Goal: Task Accomplishment & Management: Complete application form

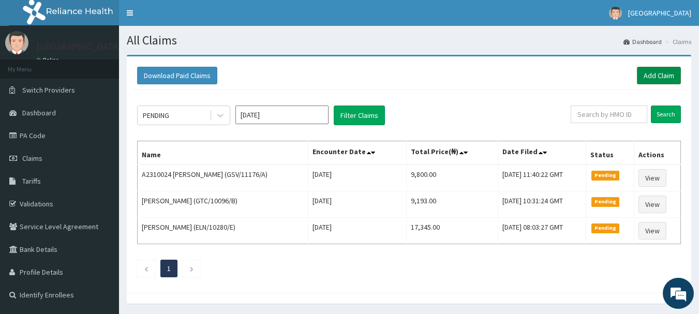
click at [656, 80] on link "Add Claim" at bounding box center [659, 76] width 44 height 18
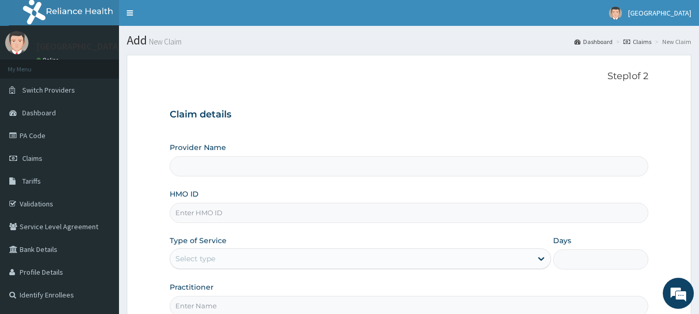
type input "[GEOGRAPHIC_DATA]"
click at [206, 217] on input "HMO ID" at bounding box center [409, 213] width 479 height 20
type input "GTC/10568/B"
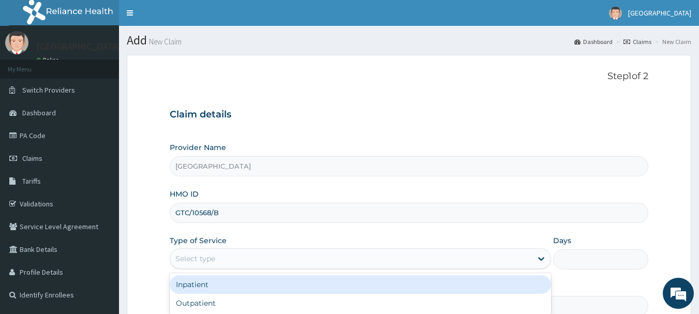
click at [251, 259] on div "Select type" at bounding box center [351, 259] width 362 height 17
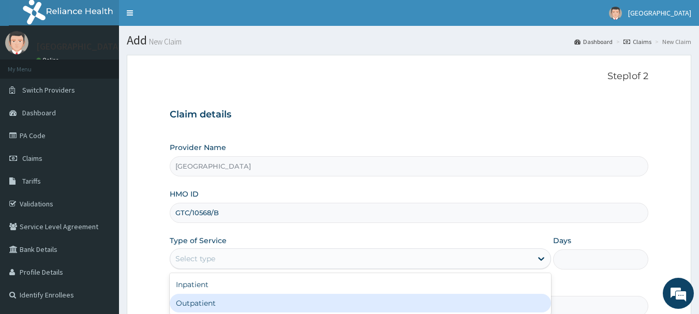
click at [218, 300] on div "Outpatient" at bounding box center [361, 303] width 382 height 19
type input "1"
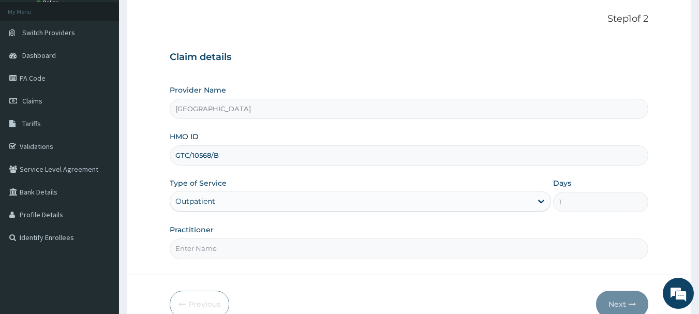
scroll to position [62, 0]
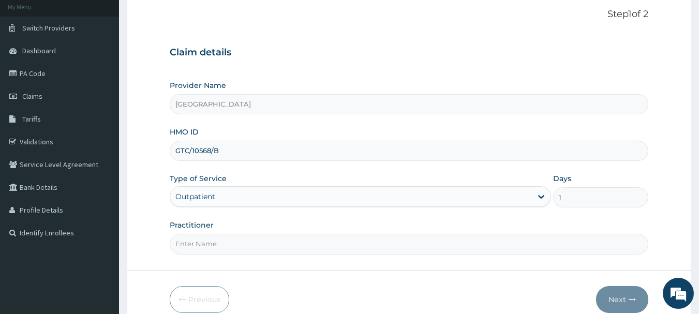
click at [282, 238] on input "Practitioner" at bounding box center [409, 244] width 479 height 20
type input "Emmanuel Oladipo"
click at [618, 295] on button "Next" at bounding box center [622, 299] width 52 height 27
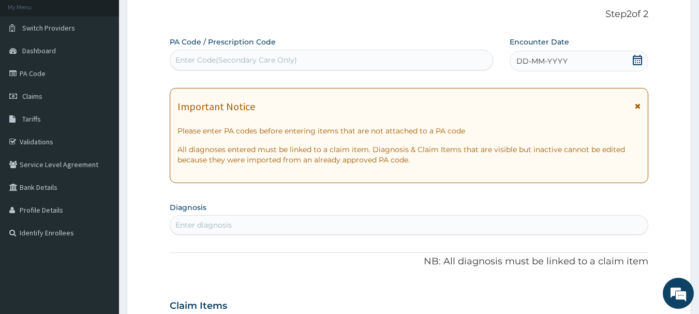
click at [635, 57] on icon at bounding box center [638, 60] width 10 height 10
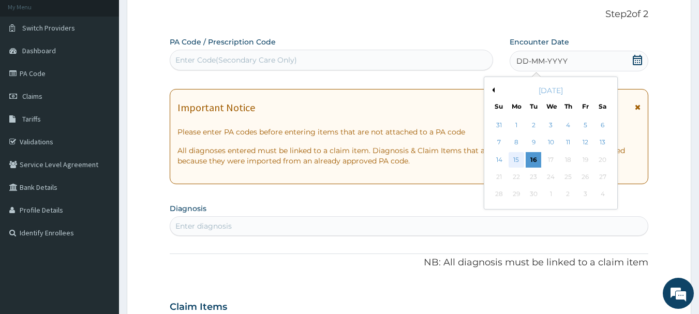
click at [518, 156] on div "15" at bounding box center [517, 160] width 16 height 16
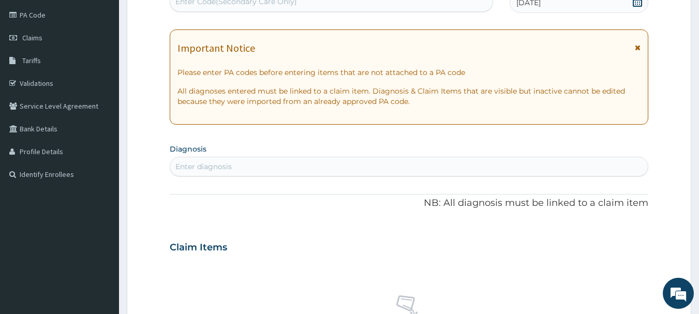
scroll to position [124, 0]
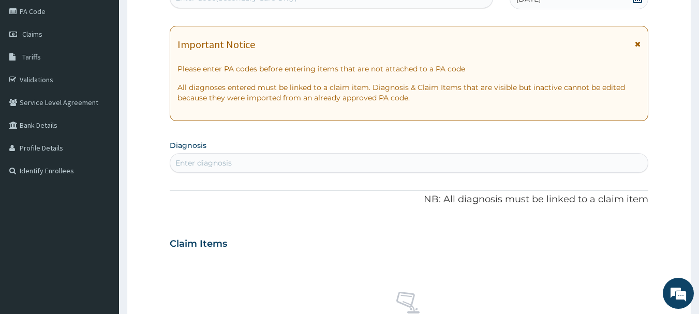
click at [296, 158] on div "Enter diagnosis" at bounding box center [409, 163] width 478 height 17
type input "4"
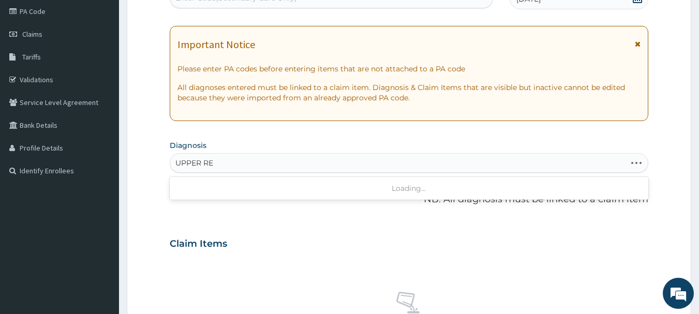
type input "UPPER RES"
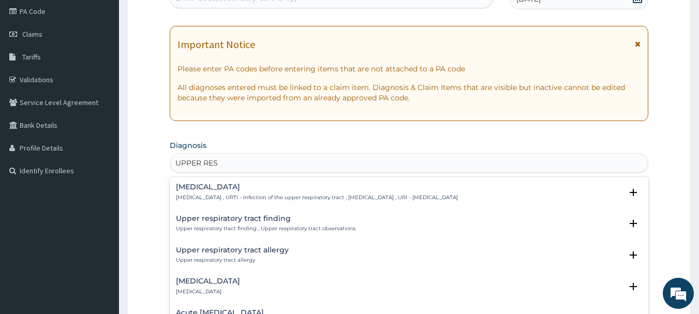
click at [254, 189] on h4 "Upper respiratory infection" at bounding box center [317, 187] width 282 height 8
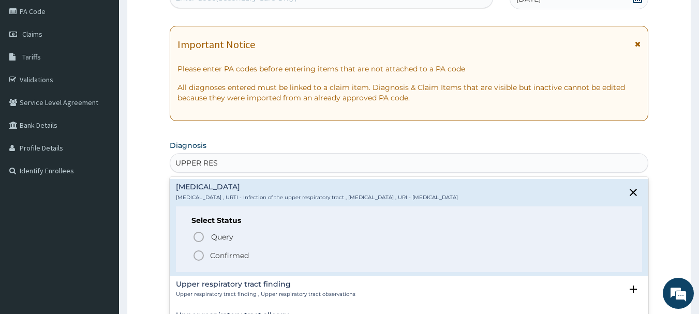
click at [218, 251] on p "Confirmed" at bounding box center [229, 256] width 39 height 10
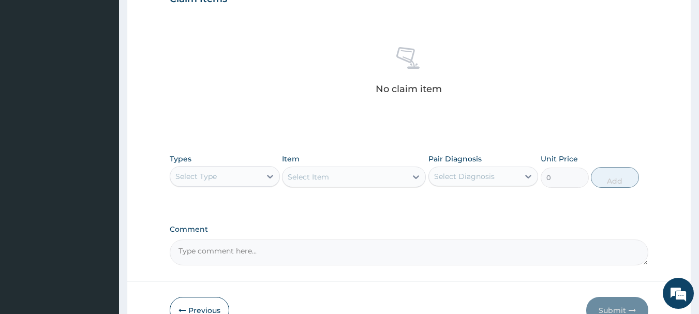
scroll to position [373, 0]
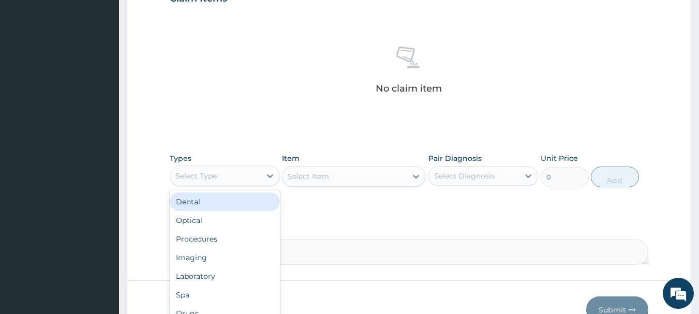
click at [236, 179] on div "Select Type" at bounding box center [215, 176] width 91 height 17
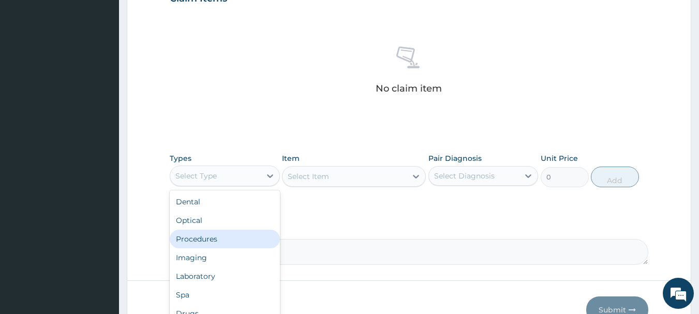
click at [202, 241] on div "Procedures" at bounding box center [225, 239] width 110 height 19
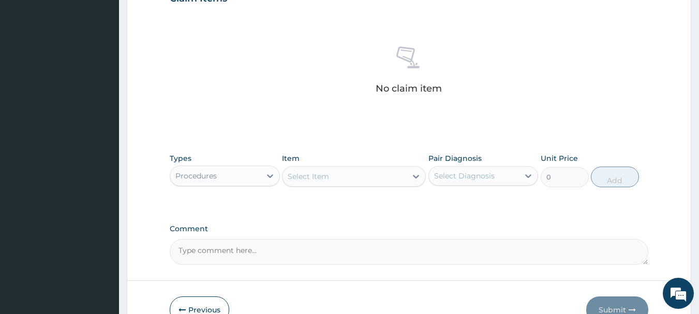
click at [340, 183] on div "Select Item" at bounding box center [345, 176] width 124 height 17
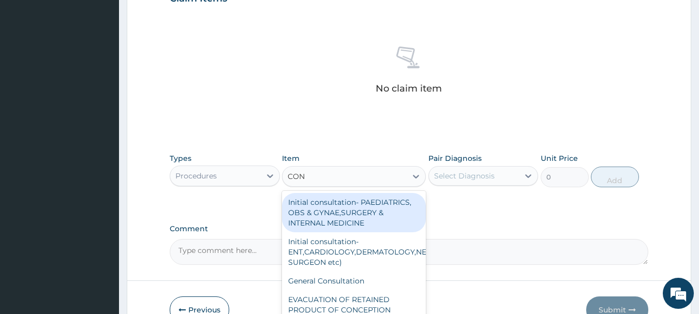
type input "CONS"
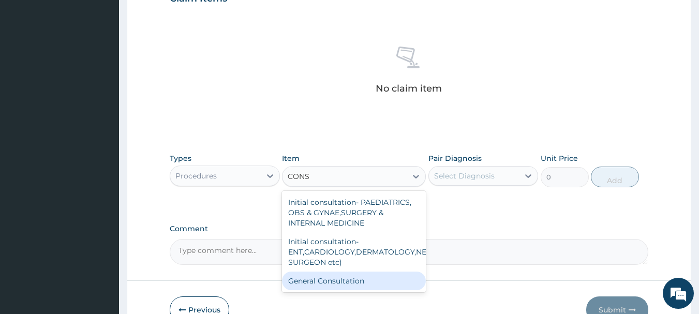
click at [356, 279] on div "General Consultation" at bounding box center [354, 281] width 144 height 19
type input "2000"
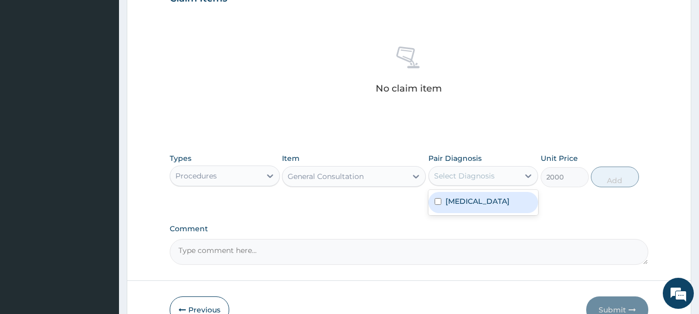
click at [494, 175] on div "Select Diagnosis" at bounding box center [474, 176] width 91 height 17
click at [471, 203] on label "Upper respiratory infection" at bounding box center [478, 201] width 64 height 10
checkbox input "true"
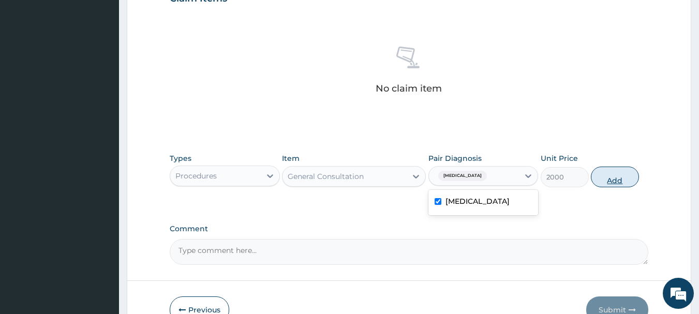
click at [612, 182] on button "Add" at bounding box center [615, 177] width 48 height 21
type input "0"
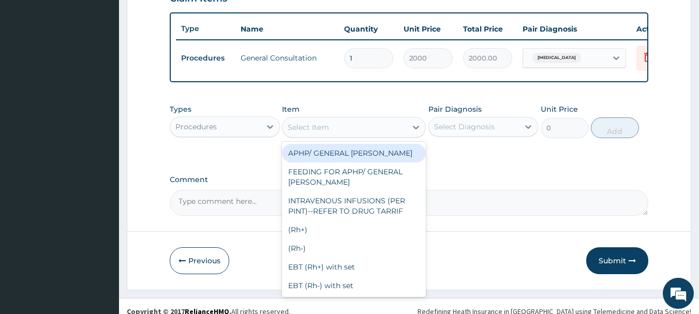
click at [328, 133] on div "Select Item" at bounding box center [308, 127] width 41 height 10
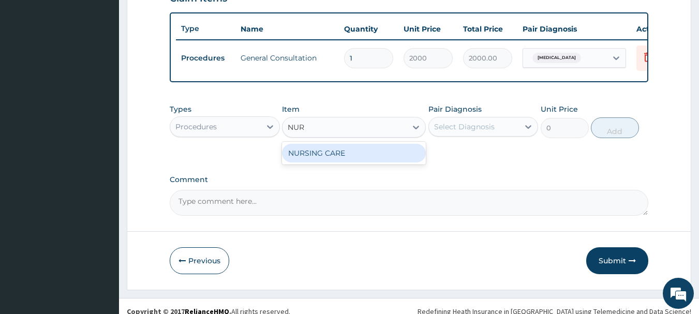
type input "NURS"
click at [341, 158] on div "NURSING CARE" at bounding box center [354, 153] width 144 height 19
type input "1000"
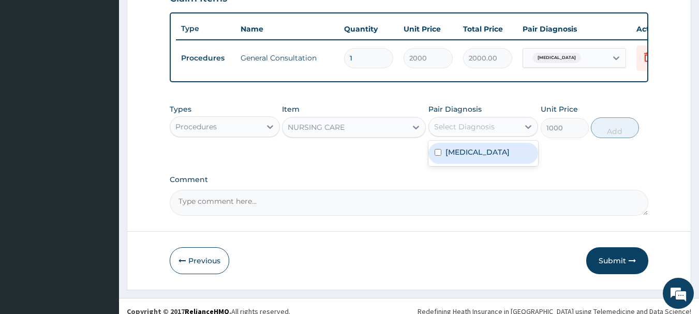
click at [462, 129] on div "Select Diagnosis" at bounding box center [464, 127] width 61 height 10
click at [482, 157] on label "Upper respiratory infection" at bounding box center [478, 152] width 64 height 10
checkbox input "true"
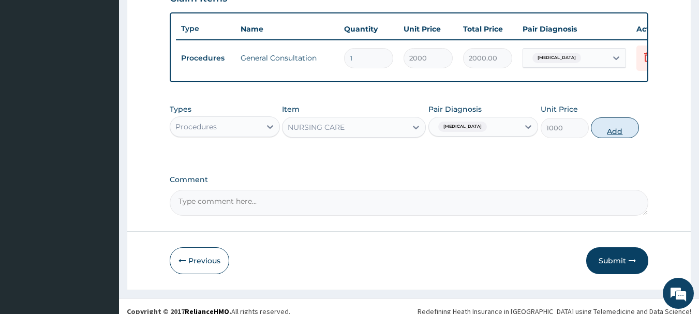
click at [611, 138] on button "Add" at bounding box center [615, 128] width 48 height 21
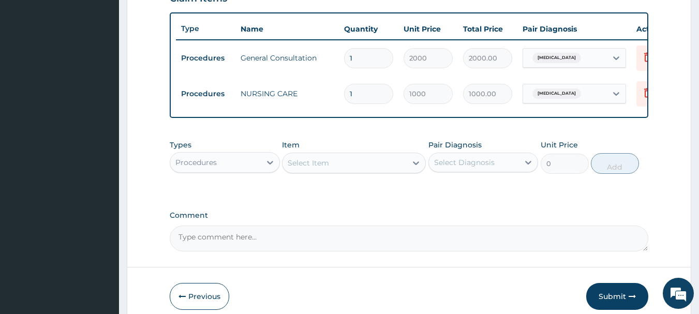
click at [243, 171] on div "Procedures" at bounding box center [215, 162] width 91 height 17
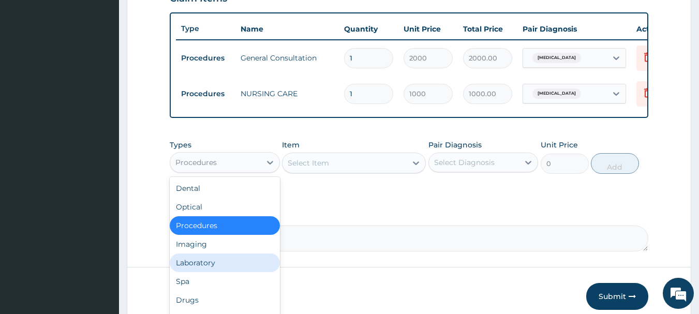
click at [196, 267] on div "Laboratory" at bounding box center [225, 263] width 110 height 19
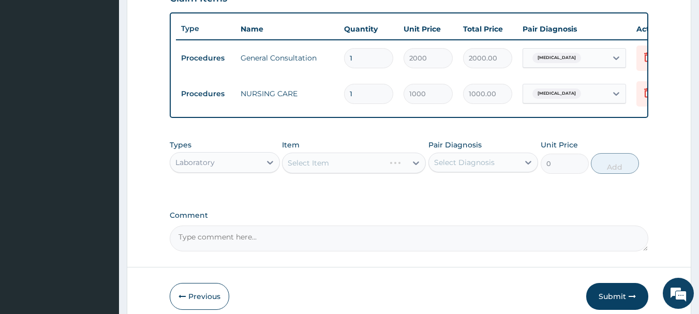
click at [306, 173] on div "Select Item" at bounding box center [354, 163] width 144 height 21
click at [319, 170] on div "Select Item" at bounding box center [354, 163] width 144 height 21
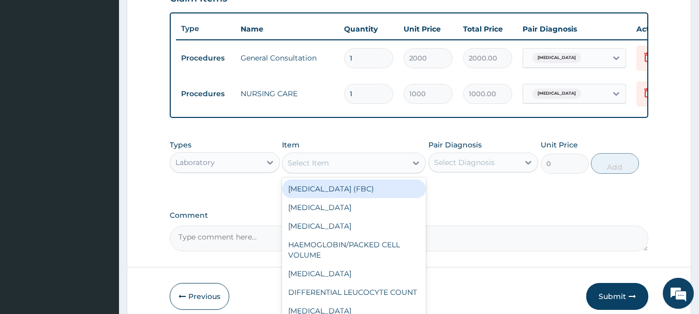
click at [319, 168] on div "Select Item" at bounding box center [308, 163] width 41 height 10
click at [330, 197] on div "FULL BLOOD COUNT (FBC)" at bounding box center [354, 189] width 144 height 19
type input "2000"
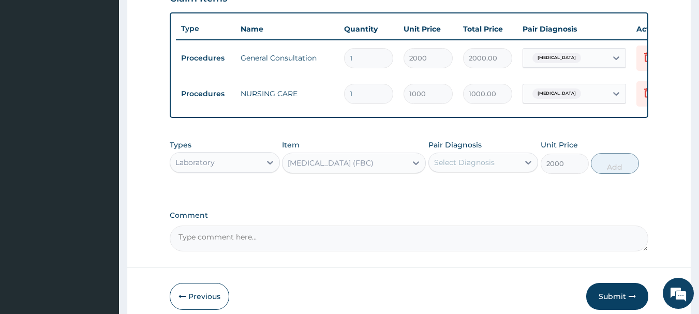
click at [485, 171] on div "Select Diagnosis" at bounding box center [474, 162] width 91 height 17
click at [475, 193] on label "Upper respiratory infection" at bounding box center [478, 188] width 64 height 10
checkbox input "true"
click at [620, 170] on button "Add" at bounding box center [615, 163] width 48 height 21
type input "0"
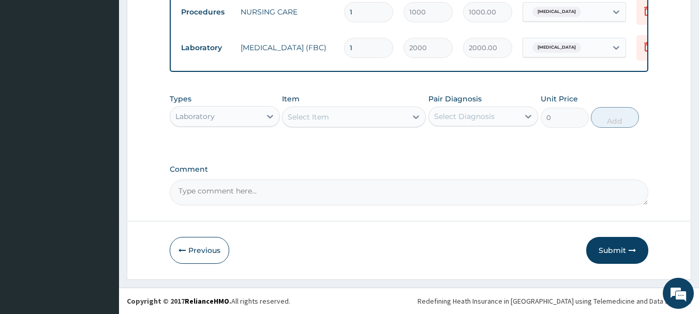
scroll to position [462, 0]
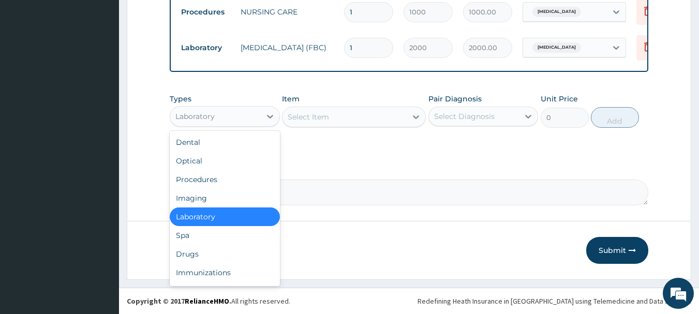
click at [223, 114] on div "Laboratory" at bounding box center [215, 116] width 91 height 17
click at [193, 252] on div "Drugs" at bounding box center [225, 254] width 110 height 19
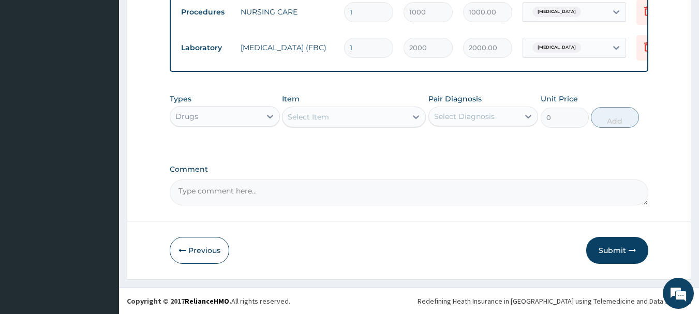
click at [343, 123] on div "Select Item" at bounding box center [345, 117] width 124 height 17
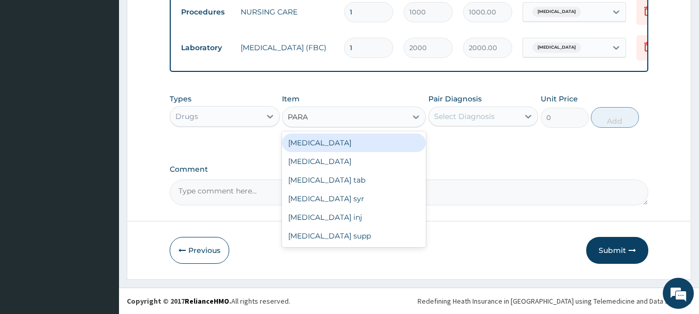
type input "PARAC"
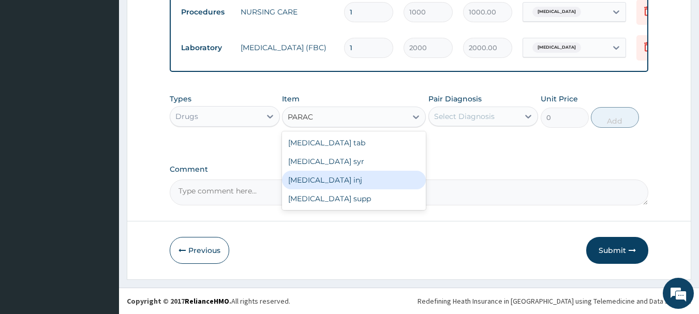
click at [333, 185] on div "Paracetamol inj" at bounding box center [354, 180] width 144 height 19
type input "145"
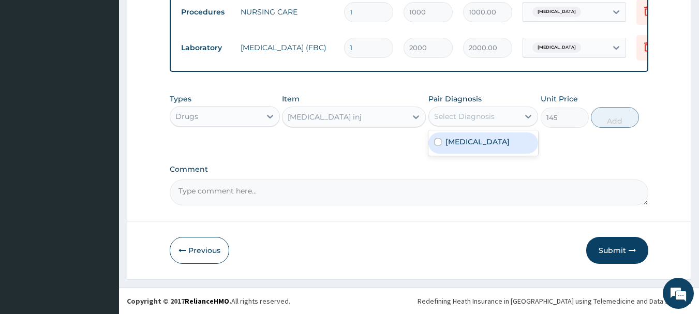
click at [463, 113] on div "Select Diagnosis" at bounding box center [464, 116] width 61 height 10
click at [466, 140] on label "Upper respiratory infection" at bounding box center [478, 142] width 64 height 10
checkbox input "true"
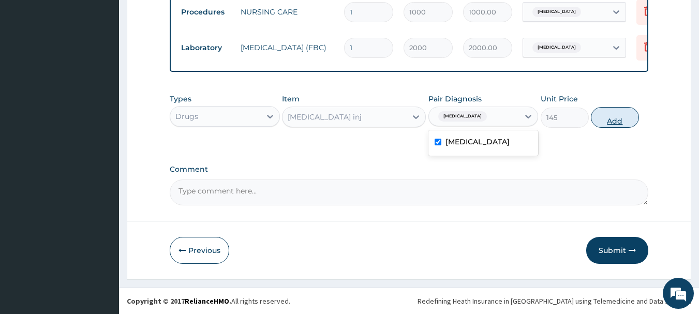
click at [613, 117] on button "Add" at bounding box center [615, 117] width 48 height 21
type input "0"
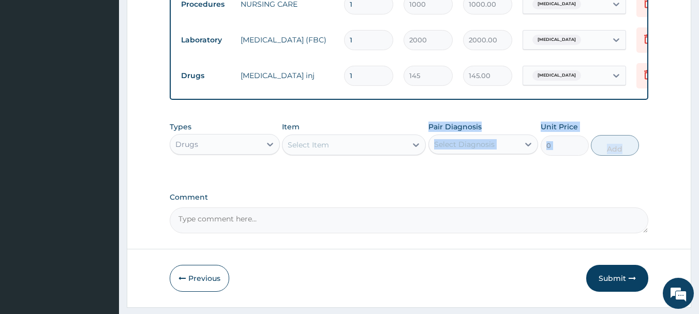
drag, startPoint x: 613, startPoint y: 117, endPoint x: 379, endPoint y: 177, distance: 241.1
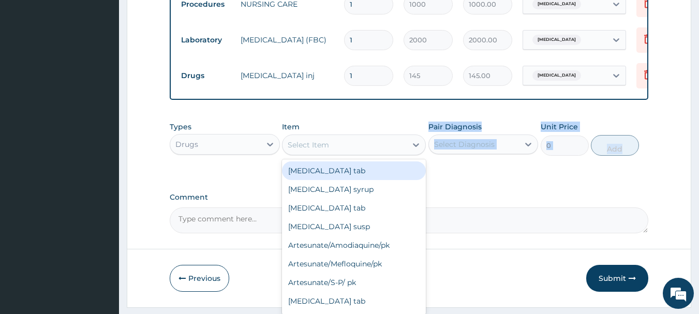
click at [330, 153] on div "Select Item" at bounding box center [345, 145] width 124 height 17
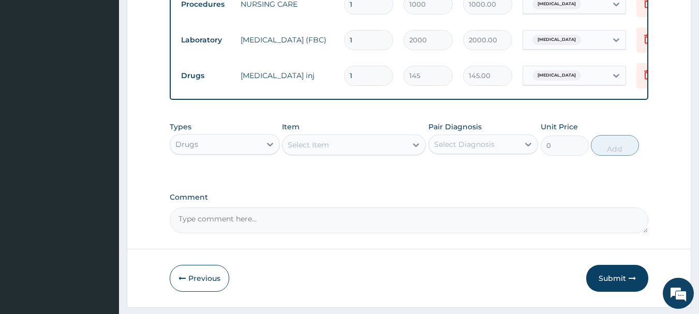
click at [330, 153] on div "Select Item" at bounding box center [345, 145] width 124 height 17
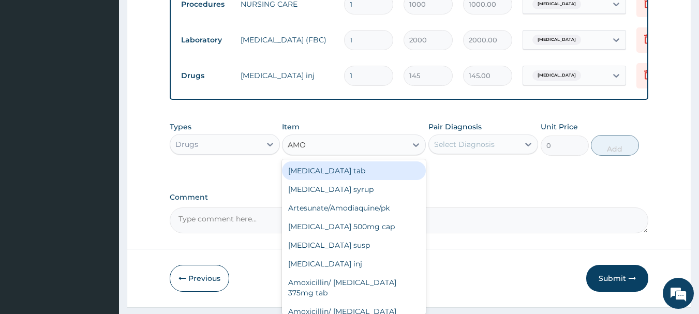
type input "AMOX"
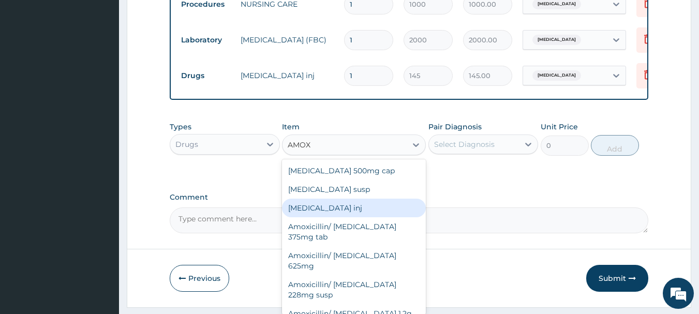
scroll to position [21, 0]
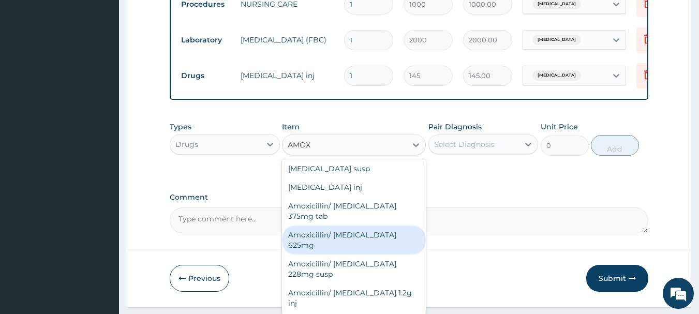
click at [382, 251] on div "Amoxicillin/ Clavulanic acid 625mg" at bounding box center [354, 240] width 144 height 29
type input "340"
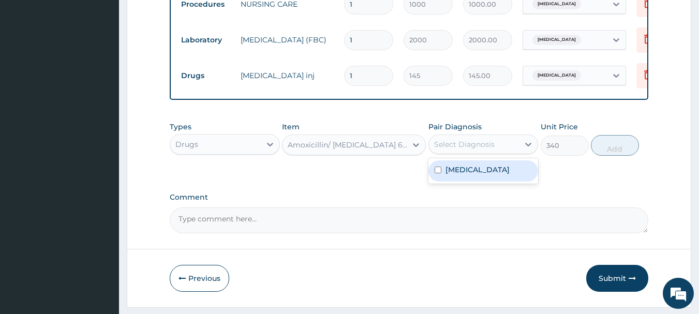
click at [476, 149] on div "Select Diagnosis" at bounding box center [464, 144] width 61 height 10
click at [472, 175] on label "Upper respiratory infection" at bounding box center [478, 170] width 64 height 10
checkbox input "true"
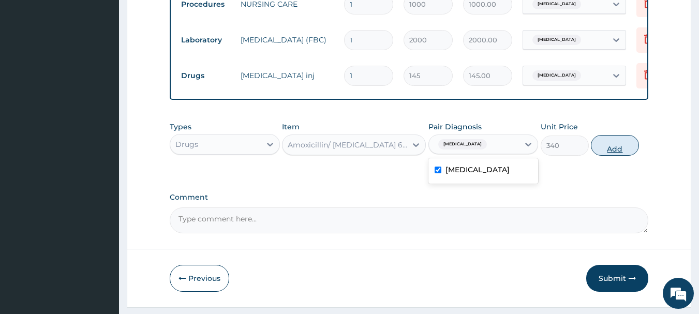
click at [606, 156] on button "Add" at bounding box center [615, 145] width 48 height 21
type input "0"
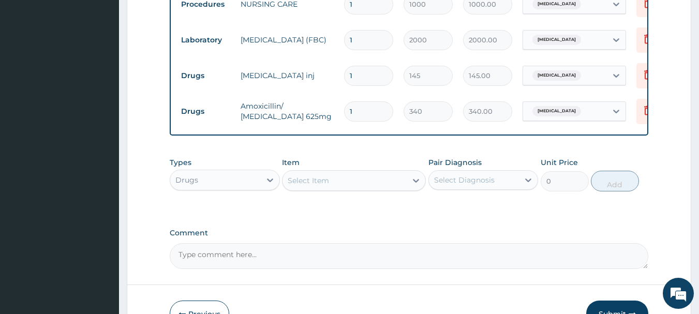
click at [370, 185] on div "Select Item" at bounding box center [345, 180] width 124 height 17
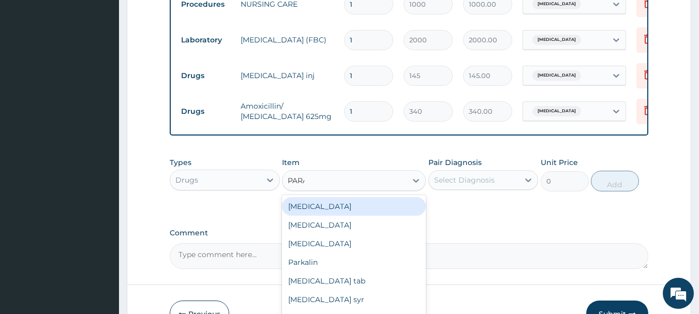
type input "PARAC"
click at [339, 215] on div "Paracetamol tab" at bounding box center [354, 206] width 144 height 19
type input "10"
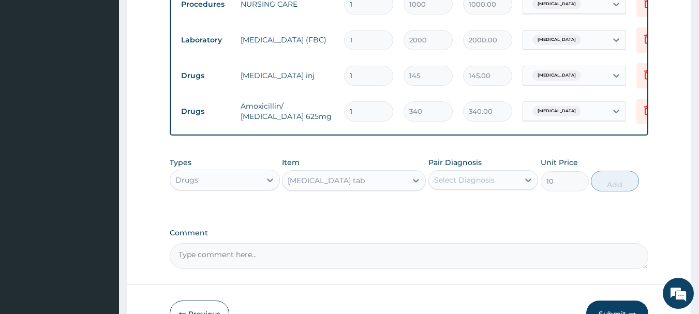
click at [479, 185] on div "Select Diagnosis" at bounding box center [464, 180] width 61 height 10
click at [471, 211] on label "Upper respiratory infection" at bounding box center [478, 205] width 64 height 10
checkbox input "true"
click at [619, 188] on button "Add" at bounding box center [615, 181] width 48 height 21
type input "0"
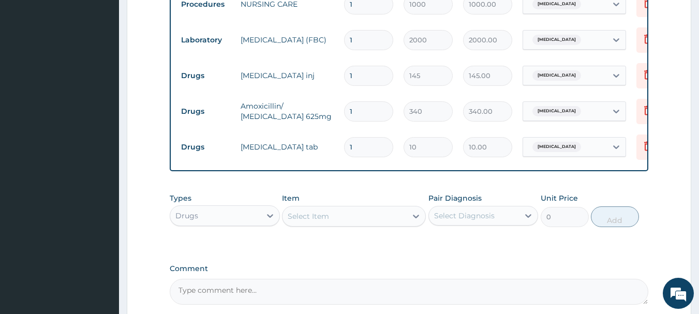
click at [337, 221] on div "Select Item" at bounding box center [345, 216] width 124 height 17
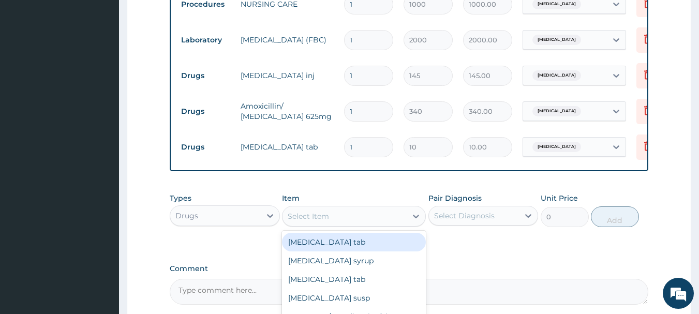
click at [337, 221] on div "Select Item" at bounding box center [345, 216] width 124 height 17
type input "LORA"
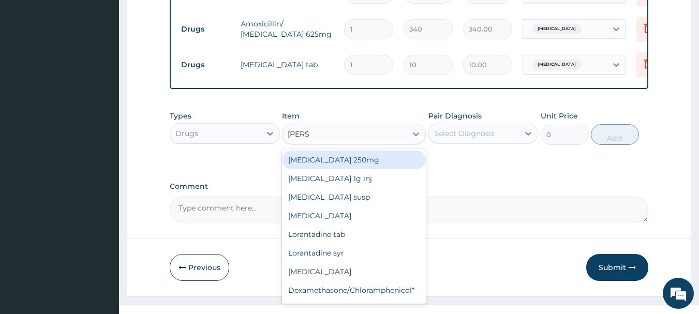
scroll to position [545, 0]
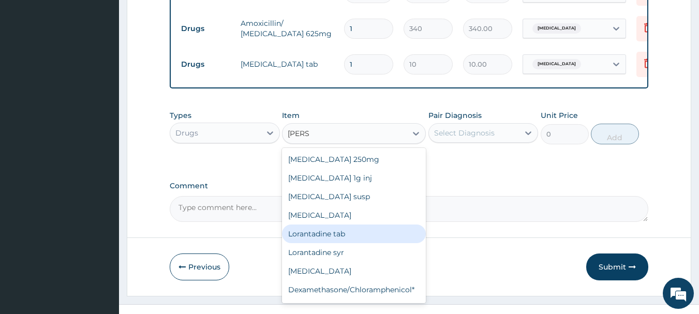
click at [342, 239] on div "Lorantadine tab" at bounding box center [354, 234] width 144 height 19
type input "44"
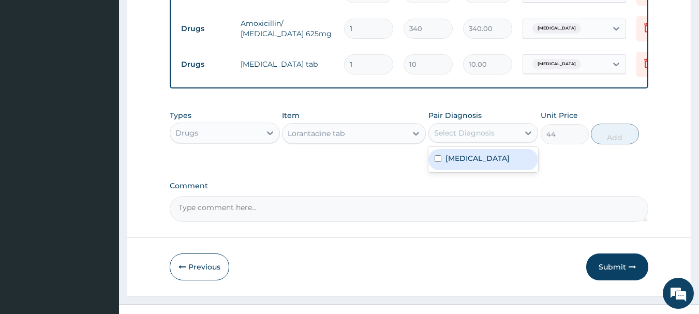
click at [473, 138] on div "Select Diagnosis" at bounding box center [464, 133] width 61 height 10
click at [470, 141] on div "Select Diagnosis" at bounding box center [474, 133] width 91 height 17
click at [467, 164] on label "Upper respiratory infection" at bounding box center [478, 158] width 64 height 10
checkbox input "true"
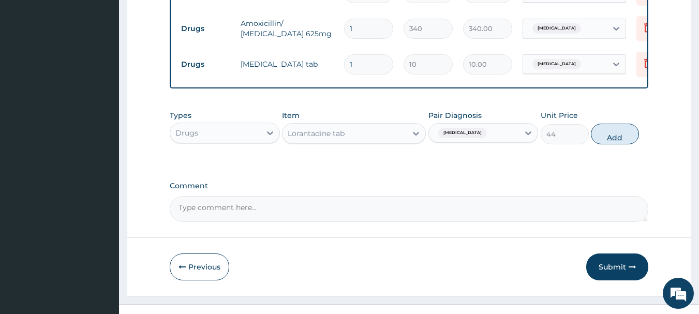
click at [613, 144] on button "Add" at bounding box center [615, 134] width 48 height 21
type input "0"
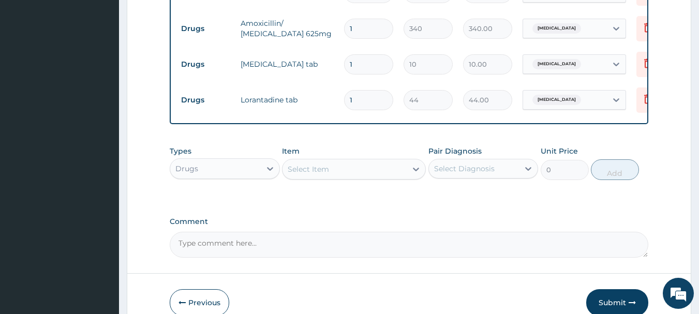
click at [353, 178] on div "Select Item" at bounding box center [345, 169] width 124 height 17
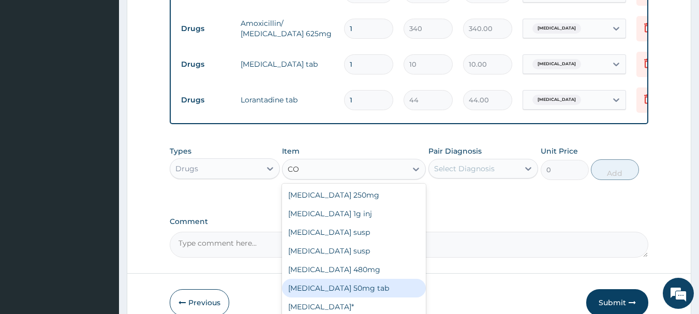
type input "COF"
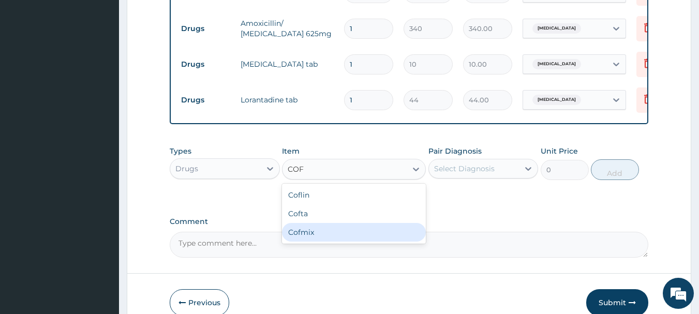
click at [320, 236] on div "Cofmix" at bounding box center [354, 232] width 144 height 19
type input "400"
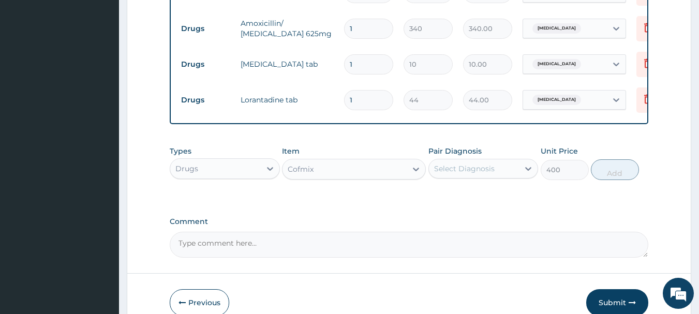
click at [463, 171] on div "Select Diagnosis" at bounding box center [464, 169] width 61 height 10
click at [466, 199] on label "Upper respiratory infection" at bounding box center [478, 194] width 64 height 10
checkbox input "true"
click at [615, 177] on button "Add" at bounding box center [615, 169] width 48 height 21
type input "0"
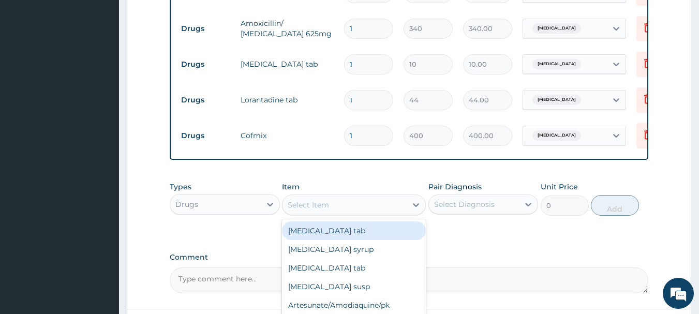
click at [370, 204] on div "Select Item" at bounding box center [345, 205] width 124 height 17
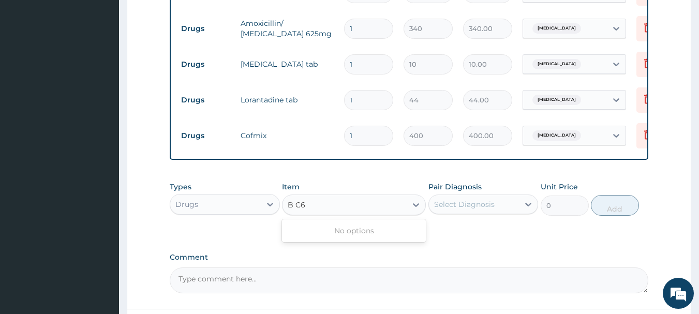
type input "B C"
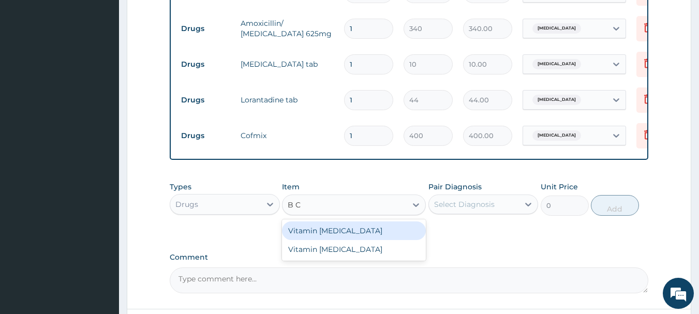
click at [356, 240] on div "Vitamin B complex" at bounding box center [354, 231] width 144 height 19
type input "10"
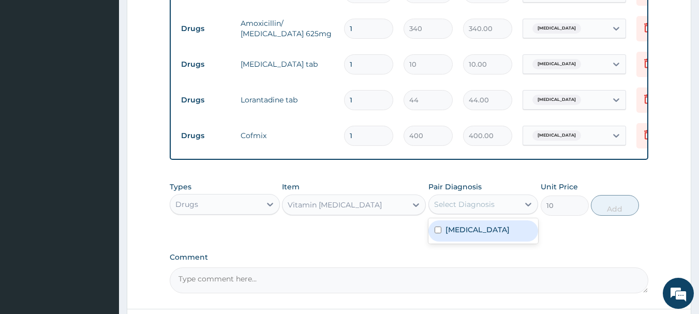
drag, startPoint x: 499, startPoint y: 211, endPoint x: 496, endPoint y: 229, distance: 18.3
click at [496, 214] on div "option Upper respiratory infection, selected. option Upper respiratory infectio…" at bounding box center [484, 205] width 110 height 20
click at [492, 235] on label "Upper respiratory infection" at bounding box center [478, 230] width 64 height 10
checkbox input "true"
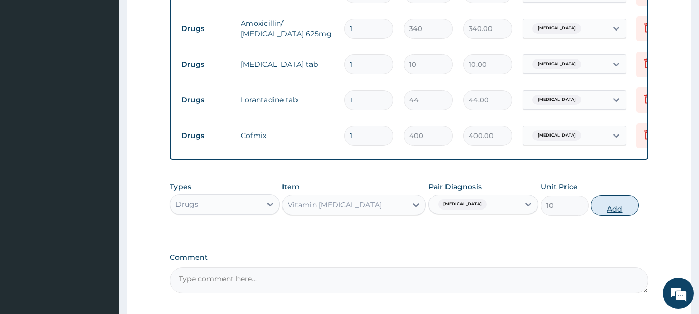
click at [612, 216] on button "Add" at bounding box center [615, 205] width 48 height 21
type input "0"
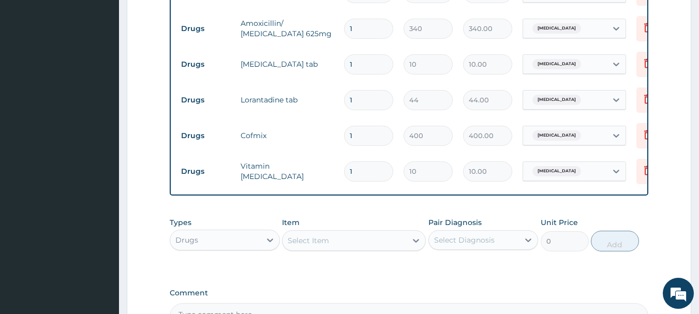
drag, startPoint x: 358, startPoint y: 164, endPoint x: 340, endPoint y: 165, distance: 18.1
click at [340, 165] on td "1" at bounding box center [369, 171] width 60 height 31
type input "2"
type input "20.00"
type input "20"
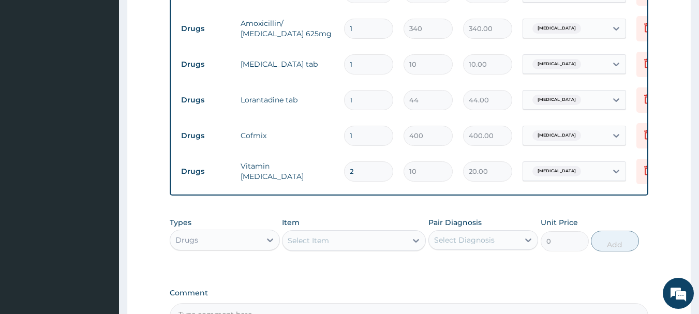
type input "200.00"
type input "20"
click at [364, 96] on input "1" at bounding box center [368, 100] width 49 height 20
type input "10"
type input "440.00"
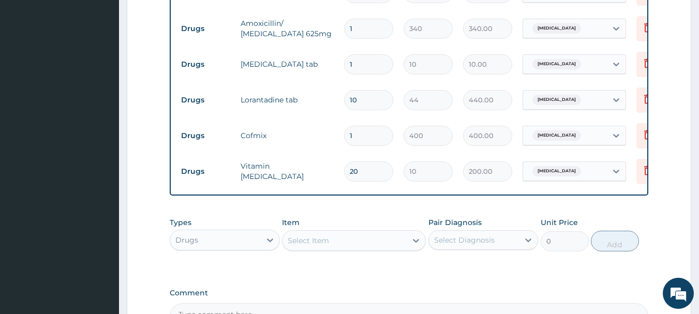
type input "10"
click at [356, 64] on input "1" at bounding box center [368, 64] width 49 height 20
type input "0.00"
type input "3"
type input "30.00"
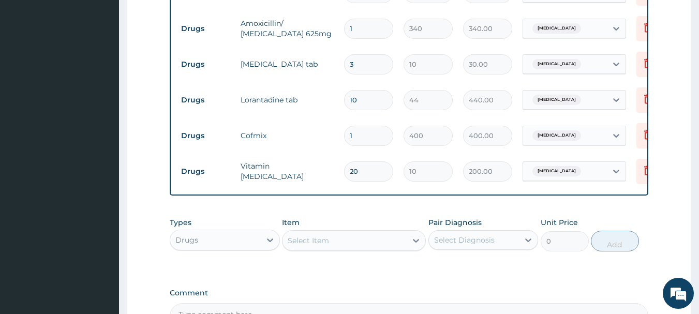
type input "30"
type input "300.00"
type input "30"
click at [357, 23] on input "1" at bounding box center [368, 29] width 49 height 20
type input "14"
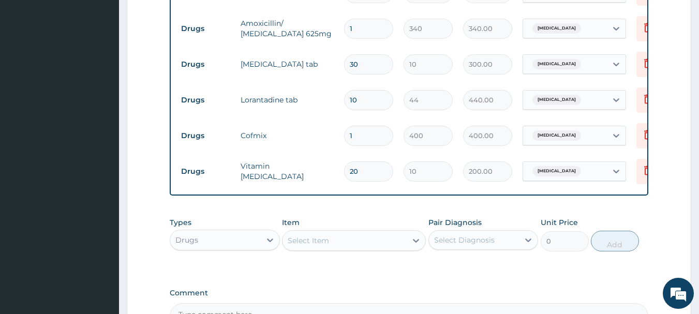
type input "4760.00"
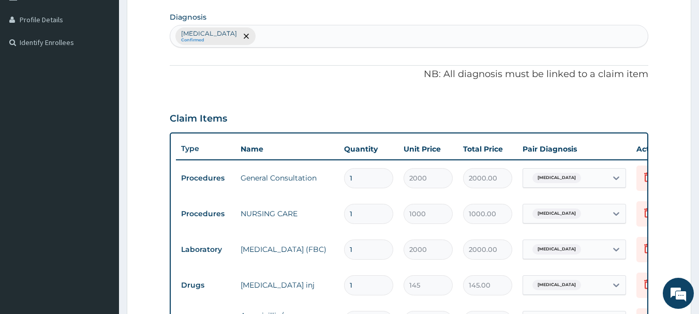
scroll to position [255, 0]
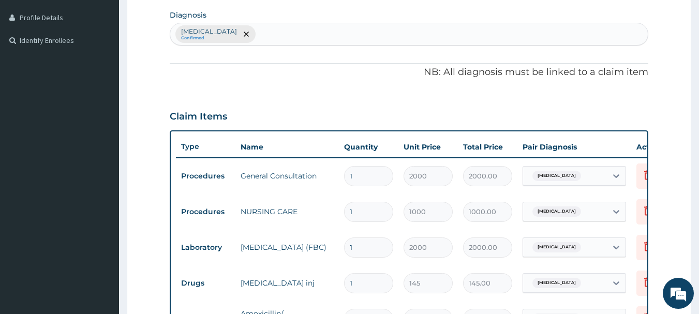
type input "14"
click at [305, 33] on div "Upper respiratory infection Confirmed" at bounding box center [409, 34] width 478 height 22
type input "MALAR"
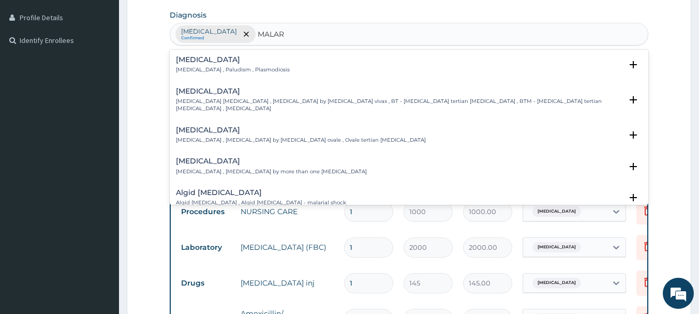
click at [239, 70] on p "Malaria , Paludism , Plasmodiosis" at bounding box center [233, 69] width 114 height 7
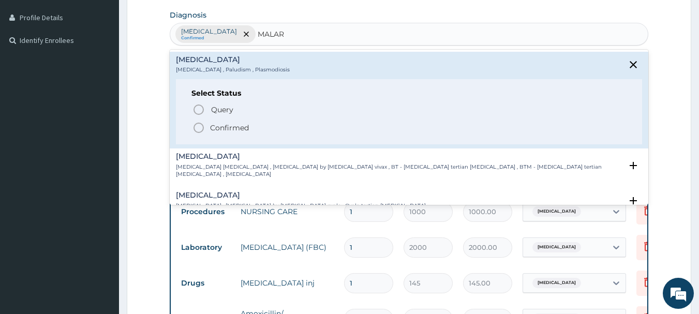
click at [220, 122] on div "Query Query covers suspected (?), Keep in view (kiv), Ruled out (r/o) Confirmed" at bounding box center [410, 119] width 436 height 32
click at [231, 129] on p "Confirmed" at bounding box center [229, 128] width 39 height 10
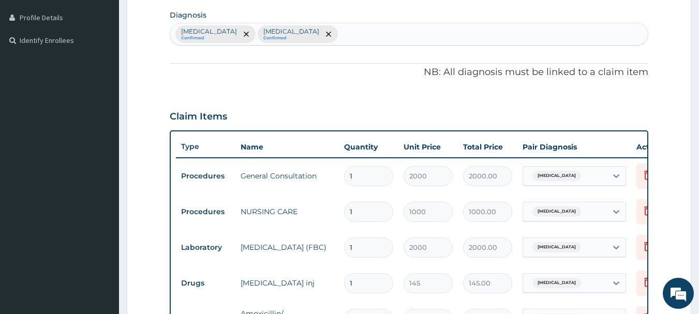
click at [572, 176] on span "Upper respiratory infection" at bounding box center [557, 176] width 49 height 10
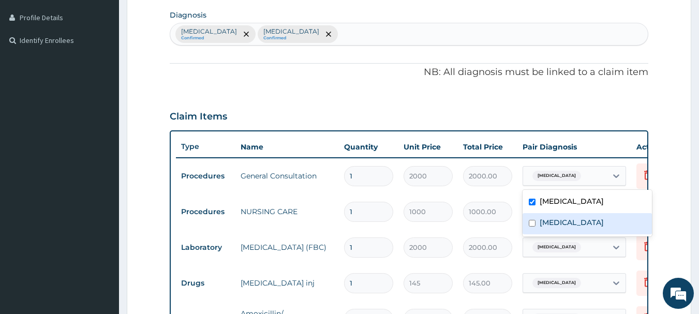
click at [549, 224] on label "Malaria" at bounding box center [572, 222] width 64 height 10
checkbox input "true"
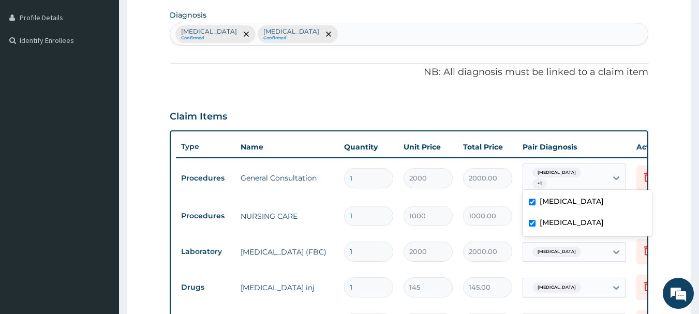
click at [491, 194] on tr "Procedures General Consultation 1 2000 2000.00 option Malaria, selected. option…" at bounding box center [429, 178] width 507 height 40
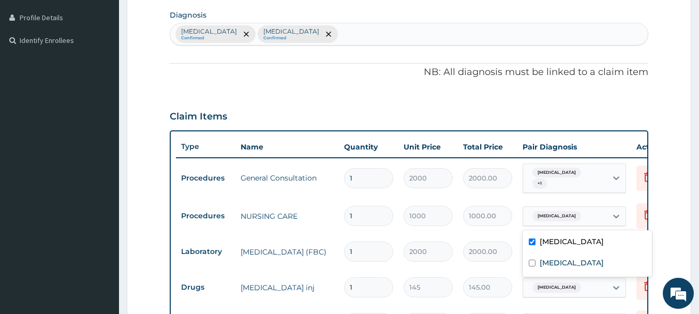
click at [580, 221] on span "Upper respiratory infection" at bounding box center [557, 216] width 49 height 10
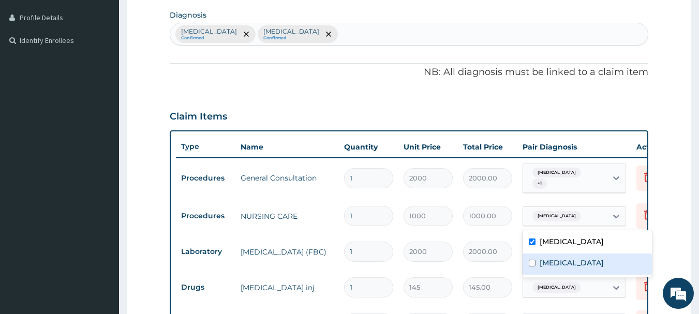
click at [554, 266] on label "Malaria" at bounding box center [572, 263] width 64 height 10
checkbox input "true"
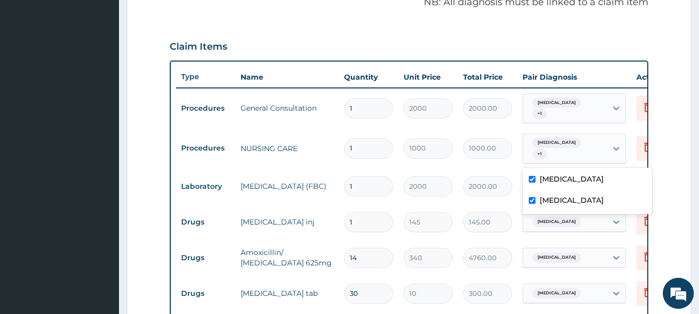
scroll to position [323, 0]
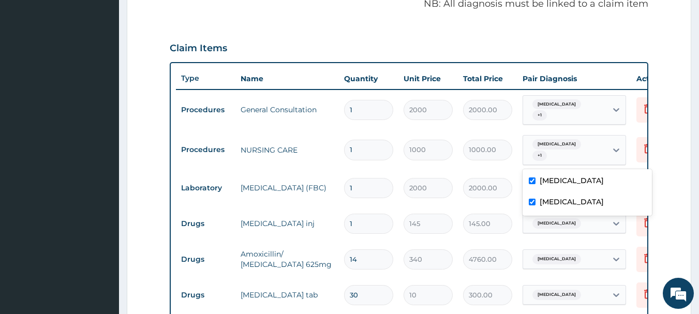
click at [486, 209] on td "145.00" at bounding box center [488, 224] width 60 height 31
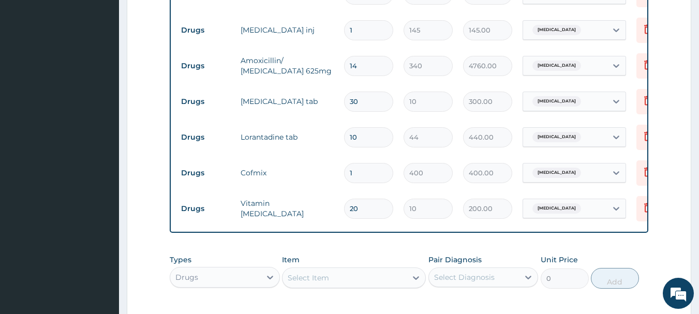
scroll to position [531, 0]
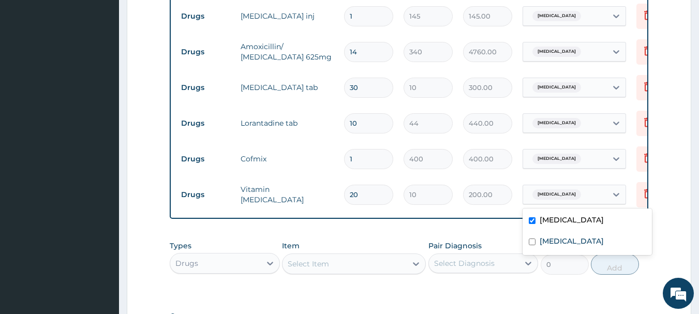
click at [581, 194] on span "Upper respiratory infection" at bounding box center [557, 194] width 49 height 10
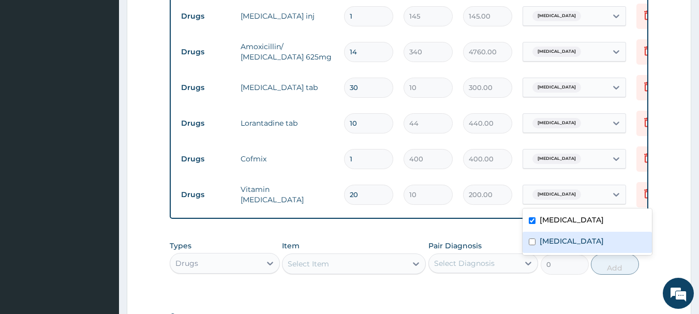
click at [561, 237] on label "Malaria" at bounding box center [572, 241] width 64 height 10
checkbox input "true"
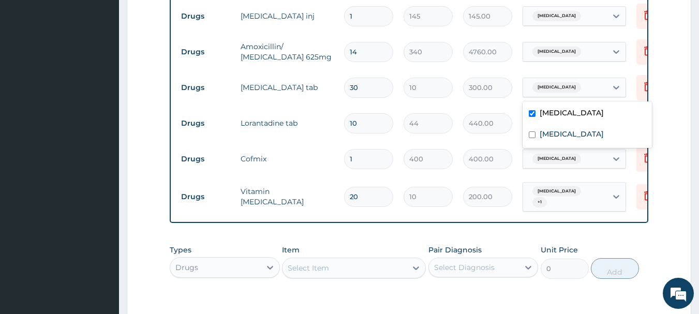
click at [560, 79] on div "Upper respiratory infection" at bounding box center [565, 88] width 84 height 18
click at [539, 130] on div "Malaria" at bounding box center [587, 135] width 129 height 21
checkbox input "true"
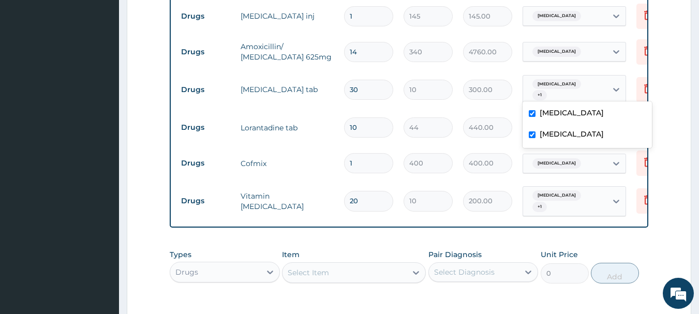
click at [349, 277] on div "Select Item" at bounding box center [345, 273] width 124 height 17
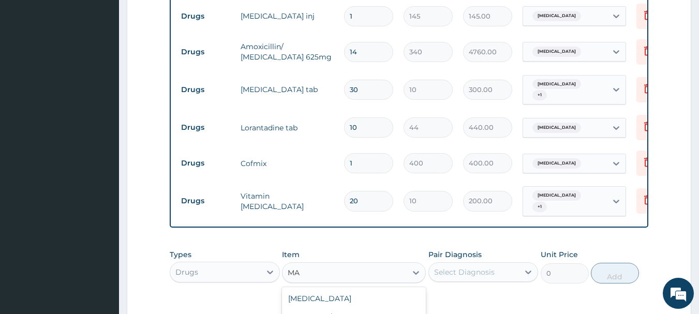
type input "M"
click at [215, 276] on div "Drugs" at bounding box center [215, 272] width 91 height 17
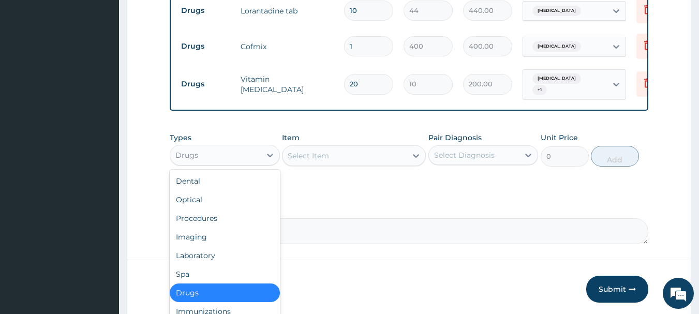
scroll to position [656, 0]
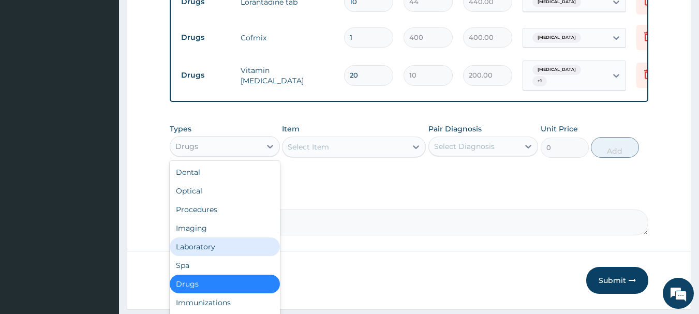
click at [226, 250] on div "Laboratory" at bounding box center [225, 247] width 110 height 19
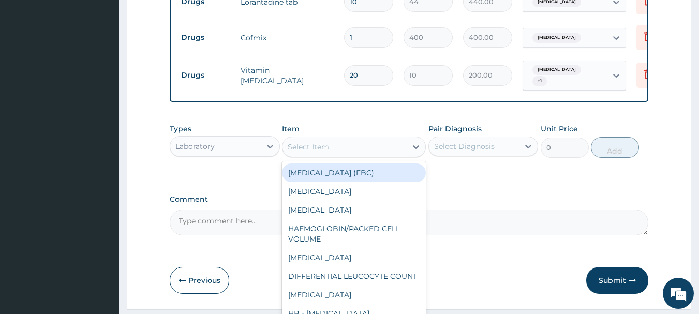
click at [317, 152] on div "Select Item" at bounding box center [308, 147] width 41 height 10
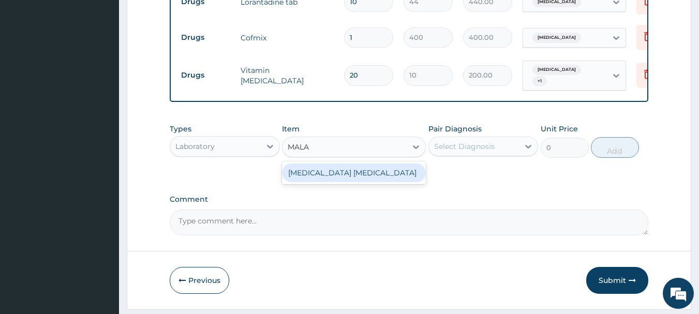
type input "MALAR"
click at [337, 182] on div "MALARIA PARASITE" at bounding box center [354, 173] width 144 height 19
type input "700"
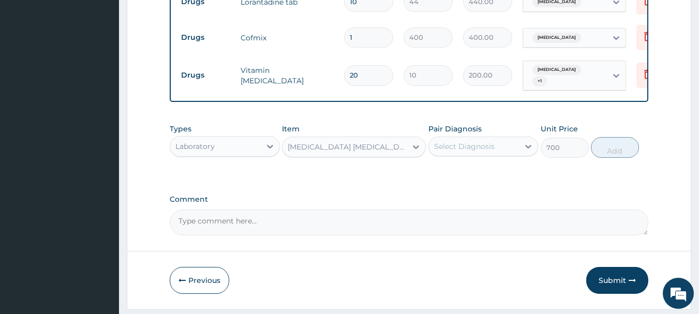
click at [474, 151] on div "Select Diagnosis" at bounding box center [464, 146] width 61 height 10
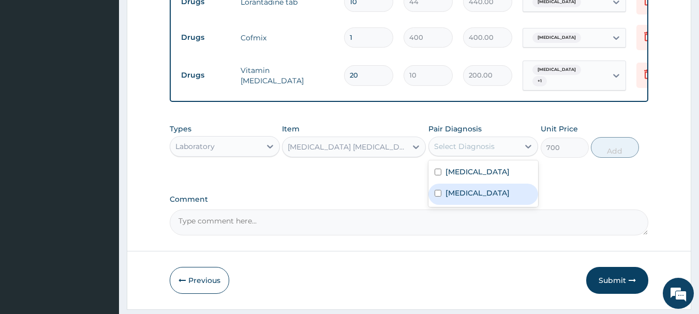
click at [460, 198] on label "Malaria" at bounding box center [478, 193] width 64 height 10
checkbox input "true"
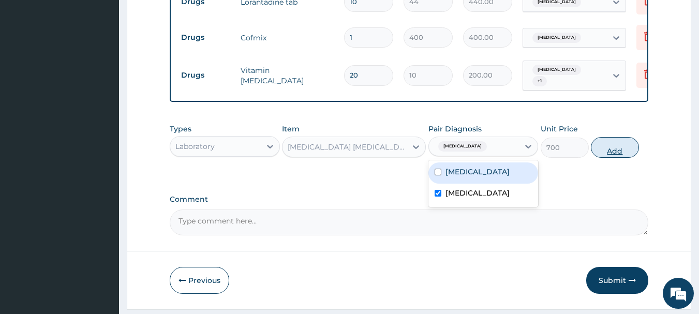
click at [616, 158] on button "Add" at bounding box center [615, 147] width 48 height 21
type input "0"
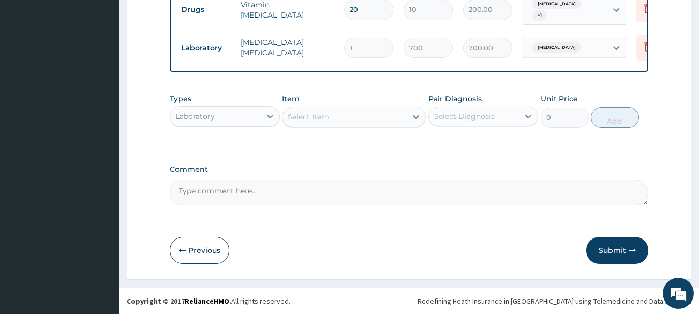
scroll to position [730, 0]
click at [612, 244] on button "Submit" at bounding box center [618, 250] width 62 height 27
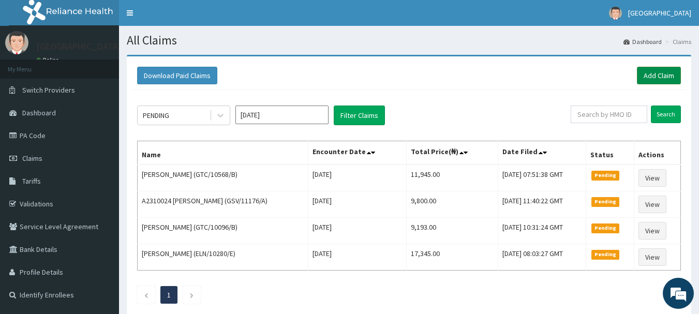
click at [658, 72] on link "Add Claim" at bounding box center [659, 76] width 44 height 18
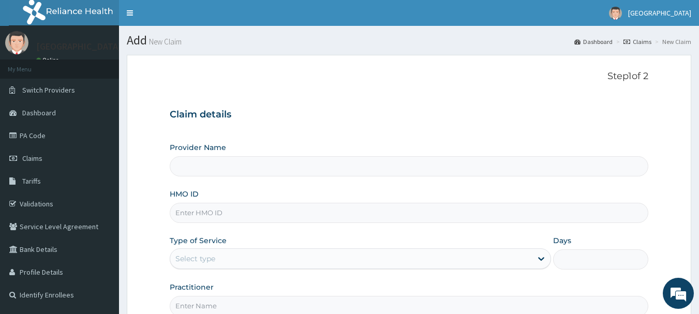
type input "[GEOGRAPHIC_DATA]"
click at [269, 218] on input "HMO ID" at bounding box center [409, 213] width 479 height 20
type input "KEF/10012/A"
click at [220, 258] on div "Select type" at bounding box center [351, 259] width 362 height 17
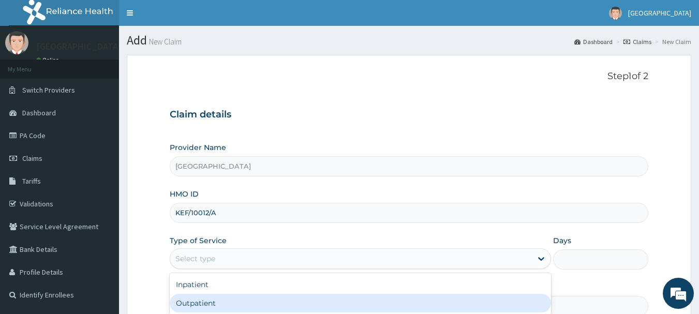
click at [211, 298] on div "Outpatient" at bounding box center [361, 303] width 382 height 19
type input "1"
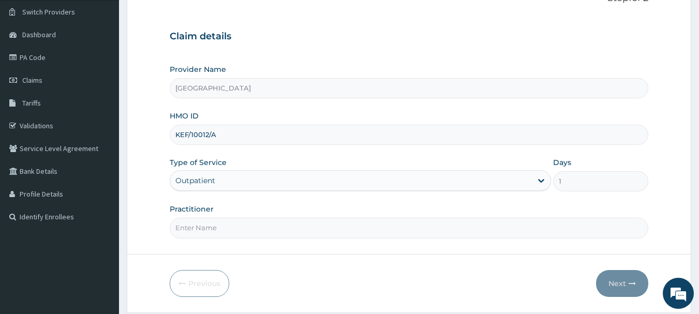
scroll to position [111, 0]
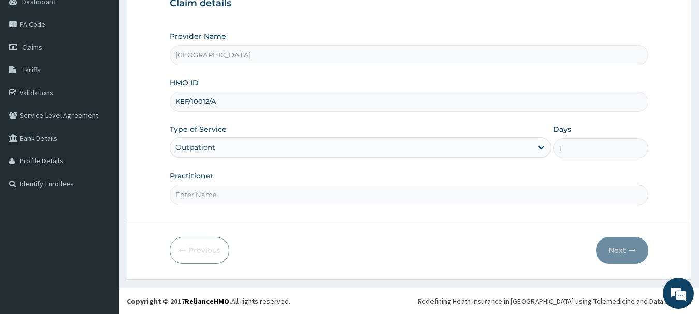
click at [302, 196] on input "Practitioner" at bounding box center [409, 195] width 479 height 20
type input "Emmanuel Oladipo"
click at [621, 245] on button "Next" at bounding box center [622, 250] width 52 height 27
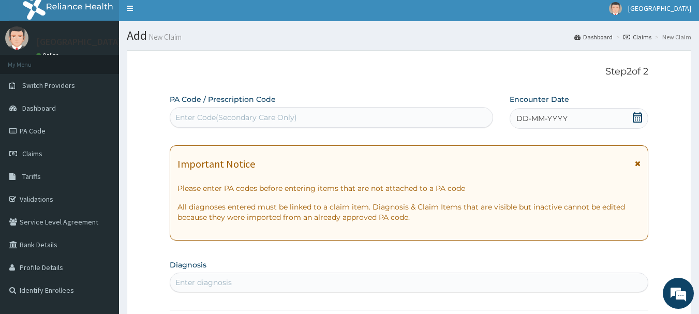
scroll to position [0, 0]
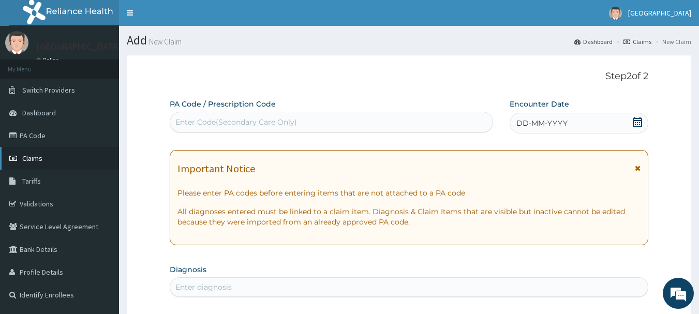
click at [37, 156] on span "Claims" at bounding box center [32, 158] width 20 height 9
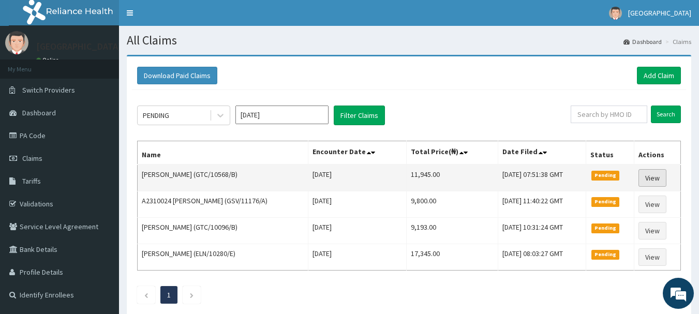
click at [654, 178] on link "View" at bounding box center [653, 178] width 28 height 18
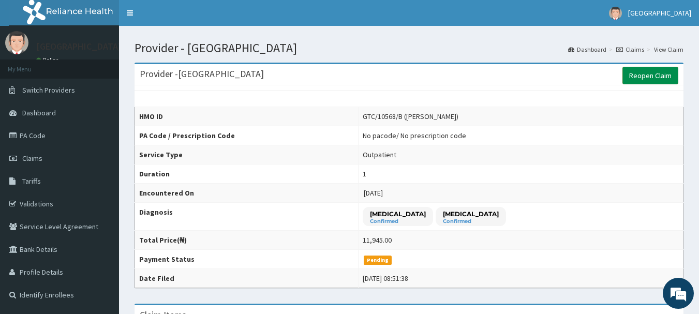
click at [646, 78] on link "Reopen Claim" at bounding box center [651, 76] width 56 height 18
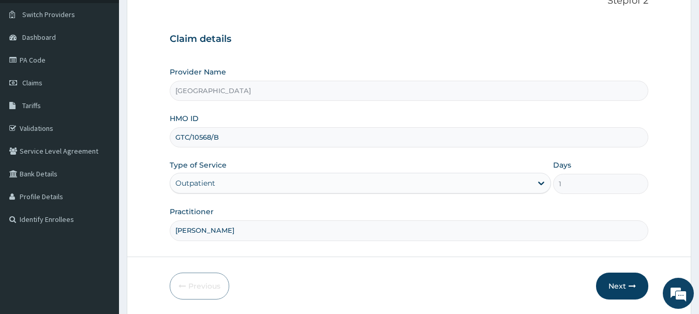
scroll to position [111, 0]
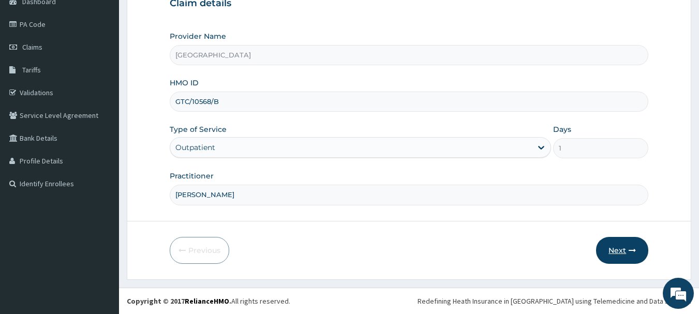
click at [624, 245] on button "Next" at bounding box center [622, 250] width 52 height 27
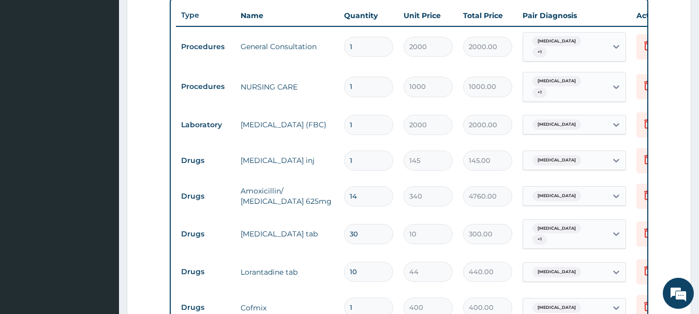
scroll to position [661, 0]
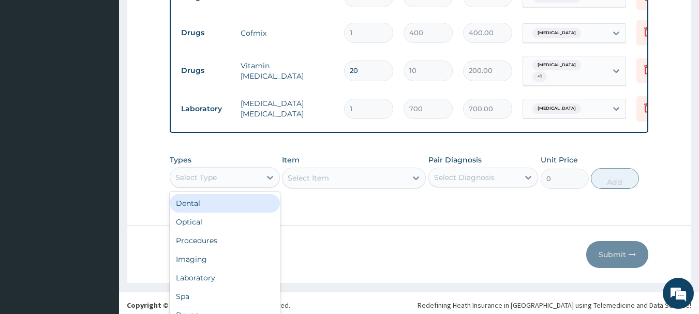
click at [223, 186] on div "option Dental focused, 1 of 10. 10 results available. Use Up and Down to choose…" at bounding box center [225, 177] width 110 height 21
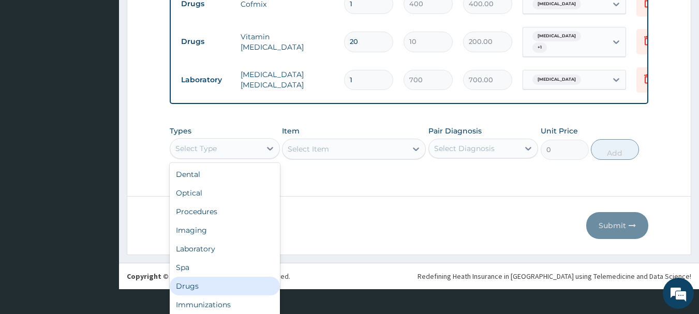
click at [196, 293] on div "Drugs" at bounding box center [225, 286] width 110 height 19
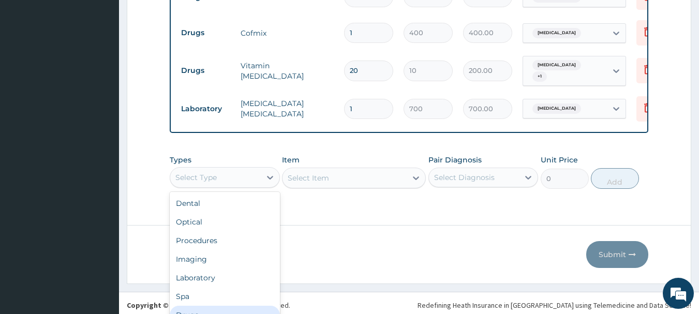
scroll to position [673, 0]
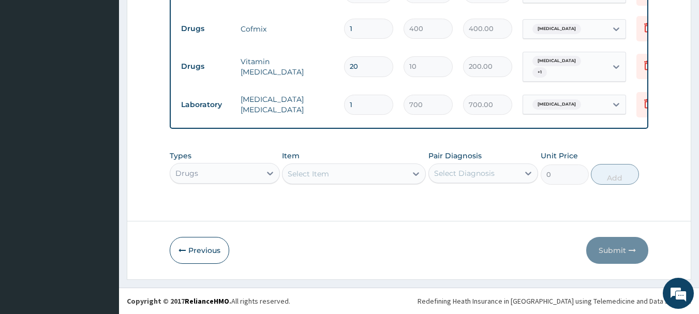
click at [352, 173] on div "Select Item" at bounding box center [345, 174] width 124 height 17
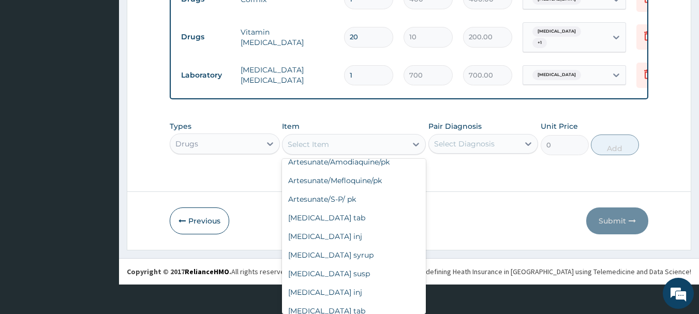
scroll to position [104, 0]
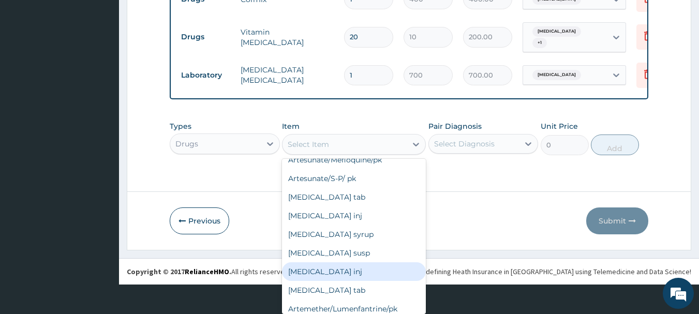
click at [373, 275] on div "Dihydroartemisinin inj" at bounding box center [354, 271] width 144 height 19
type input "440"
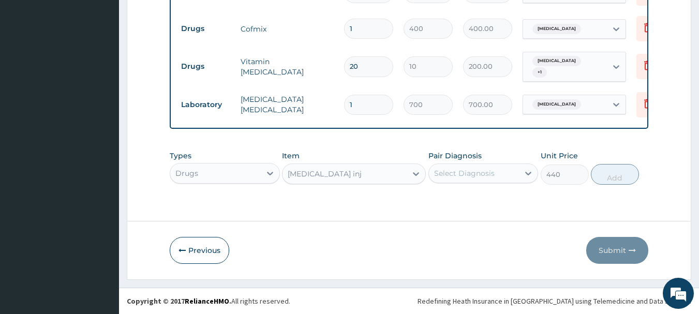
scroll to position [0, 0]
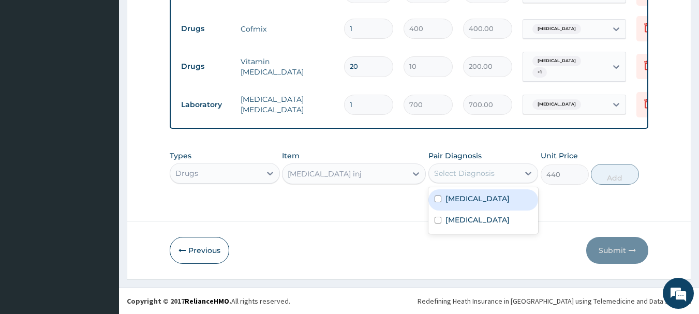
click at [494, 181] on div "Select Diagnosis" at bounding box center [474, 173] width 91 height 17
click at [478, 204] on div "Malaria" at bounding box center [484, 199] width 110 height 21
checkbox input "true"
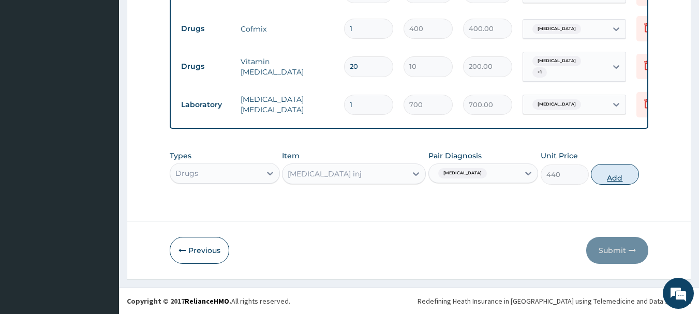
click at [612, 176] on button "Add" at bounding box center [615, 174] width 48 height 21
type input "0"
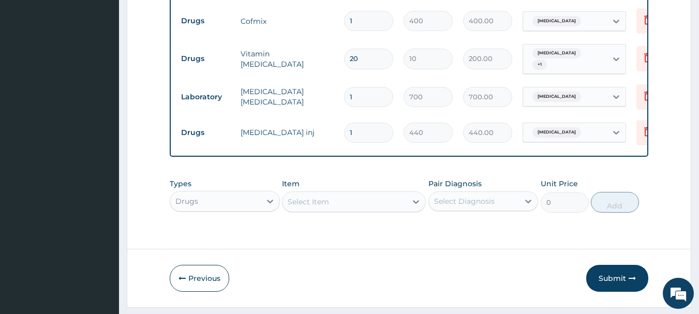
type input "0.00"
type input "2"
type input "880.00"
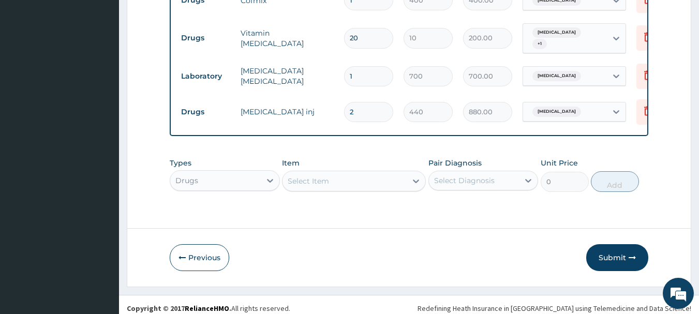
scroll to position [709, 0]
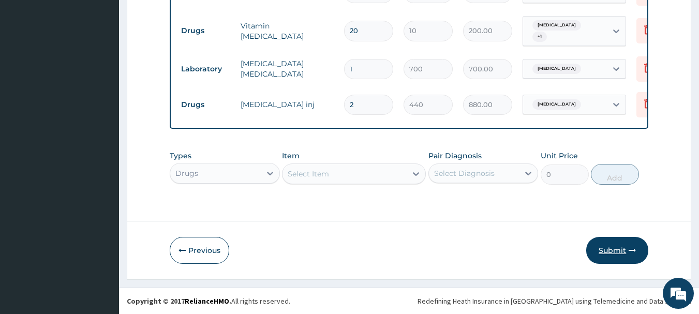
type input "2"
click at [615, 244] on button "Submit" at bounding box center [618, 250] width 62 height 27
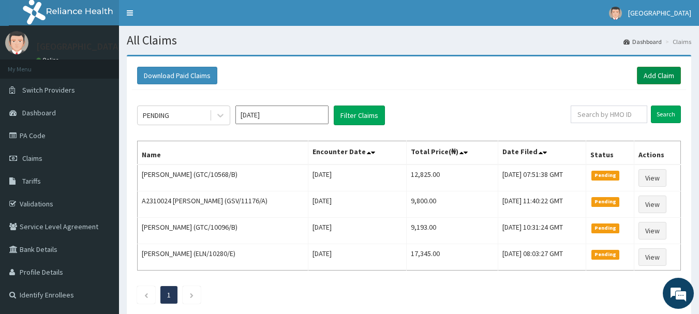
click at [652, 74] on link "Add Claim" at bounding box center [659, 76] width 44 height 18
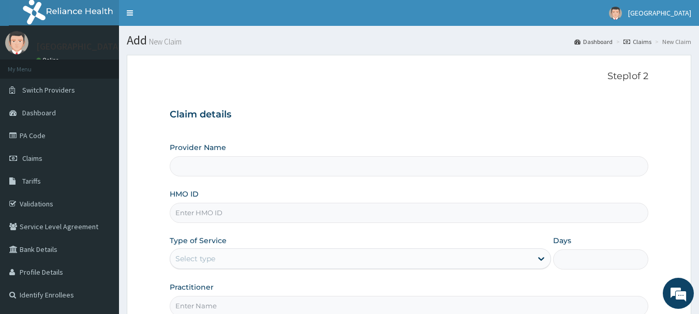
type input "[GEOGRAPHIC_DATA]"
click at [213, 216] on input "HMO ID" at bounding box center [409, 213] width 479 height 20
type input "SBG/10689/A"
click at [222, 259] on div "Select type" at bounding box center [351, 259] width 362 height 17
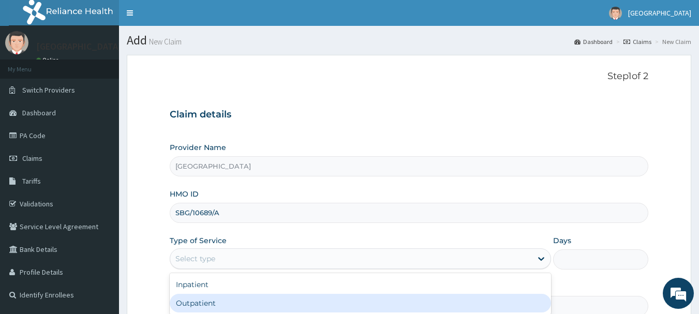
click at [206, 302] on div "Outpatient" at bounding box center [361, 303] width 382 height 19
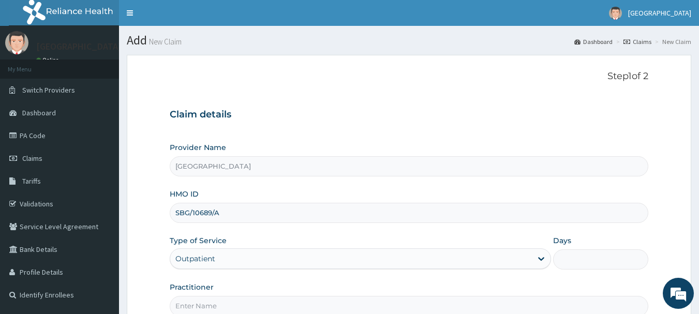
type input "1"
click at [207, 304] on input "Practitioner" at bounding box center [409, 306] width 479 height 20
type input "[PERSON_NAME]"
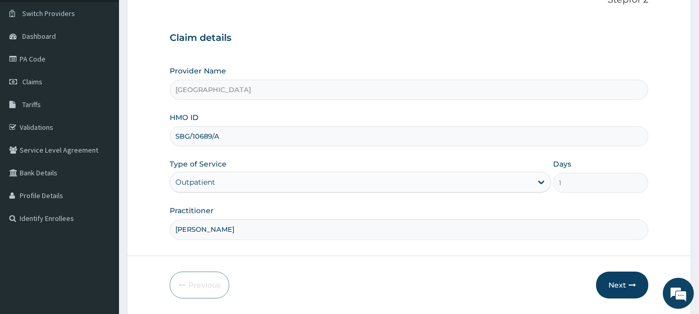
scroll to position [111, 0]
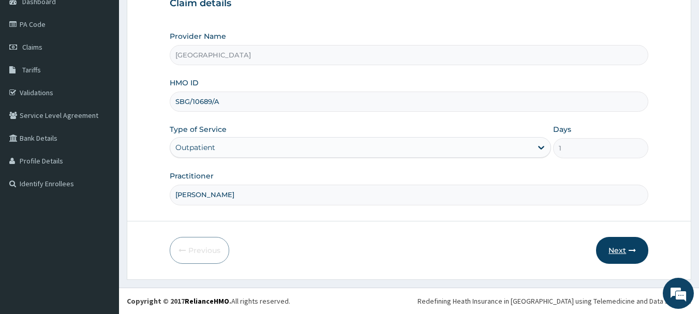
click at [612, 251] on button "Next" at bounding box center [622, 250] width 52 height 27
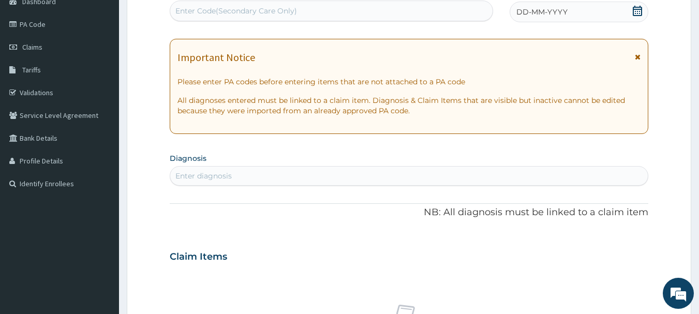
click at [637, 8] on icon at bounding box center [638, 11] width 10 height 10
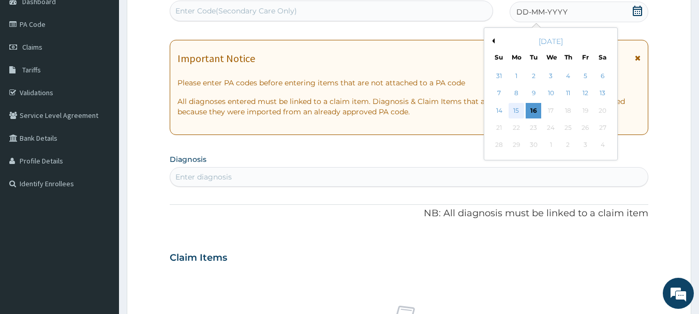
click at [517, 104] on div "15" at bounding box center [517, 111] width 16 height 16
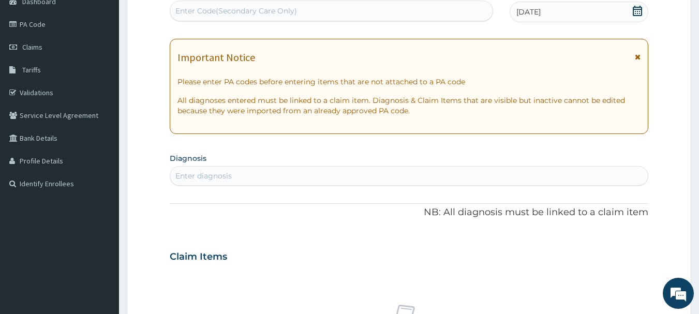
click at [316, 174] on div "Enter diagnosis" at bounding box center [409, 176] width 478 height 17
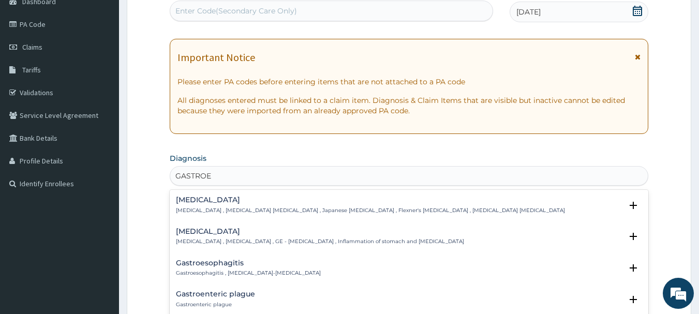
type input "GASTROEN"
click at [203, 243] on p "Gastroenteritis , Gastroenteropathy , GE - Gastroenteritis , Inflammation of st…" at bounding box center [320, 241] width 288 height 7
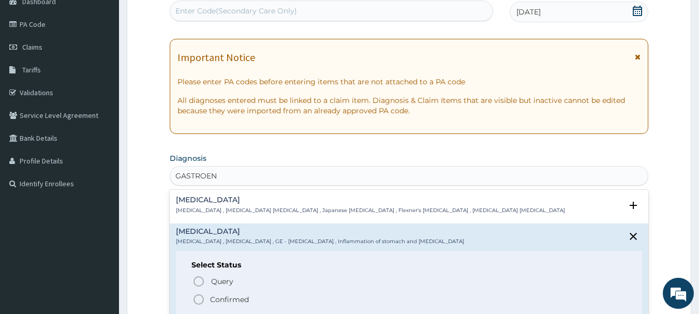
click at [202, 299] on icon "status option filled" at bounding box center [199, 300] width 12 height 12
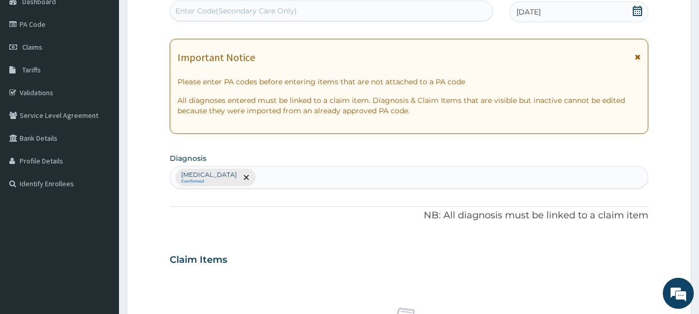
scroll to position [386, 0]
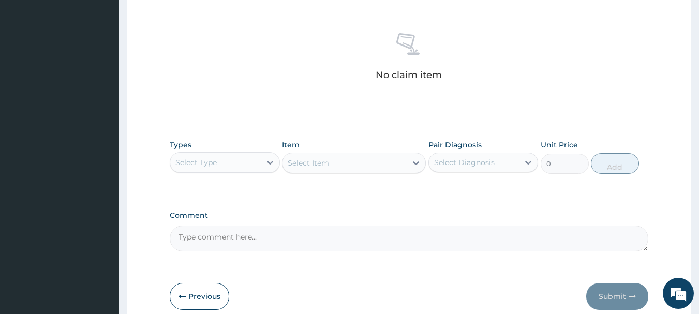
click at [242, 156] on div "Select Type" at bounding box center [215, 162] width 91 height 17
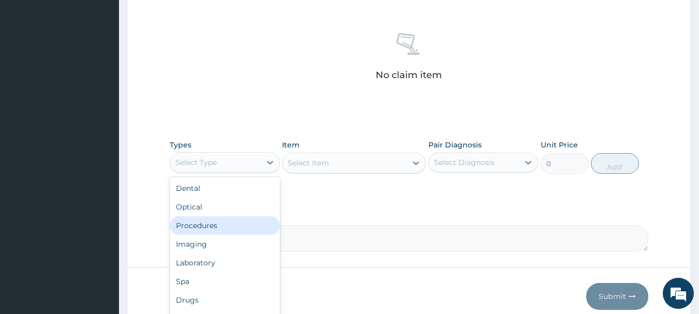
click at [223, 225] on div "Procedures" at bounding box center [225, 225] width 110 height 19
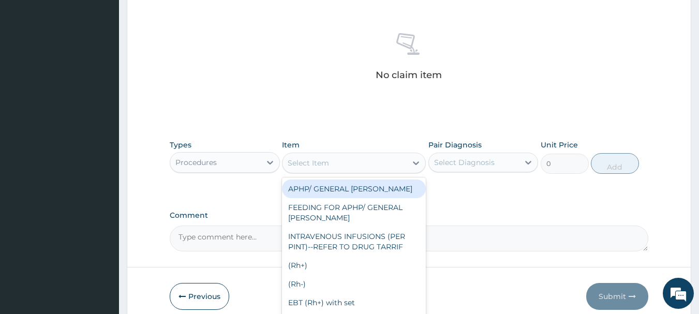
click at [346, 160] on div "Select Item" at bounding box center [345, 163] width 124 height 17
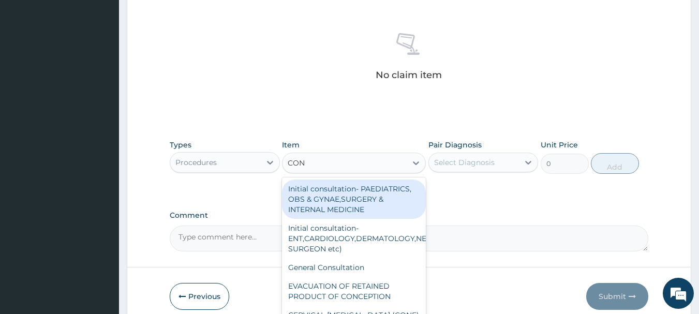
type input "CONS"
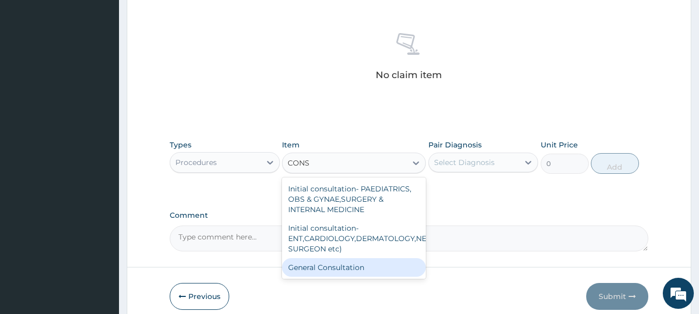
click at [356, 270] on div "General Consultation" at bounding box center [354, 267] width 144 height 19
type input "2000"
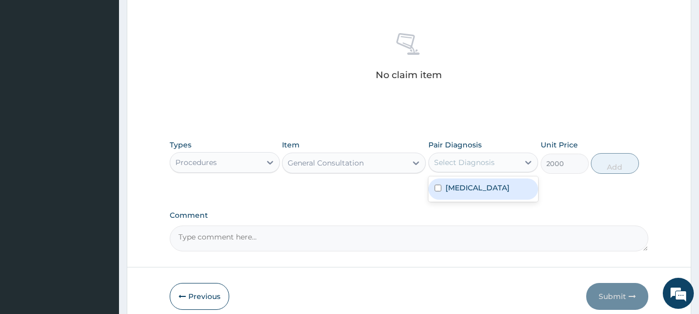
click at [489, 166] on div "Select Diagnosis" at bounding box center [464, 162] width 61 height 10
click at [478, 187] on label "Gastroenteritis" at bounding box center [478, 188] width 64 height 10
checkbox input "true"
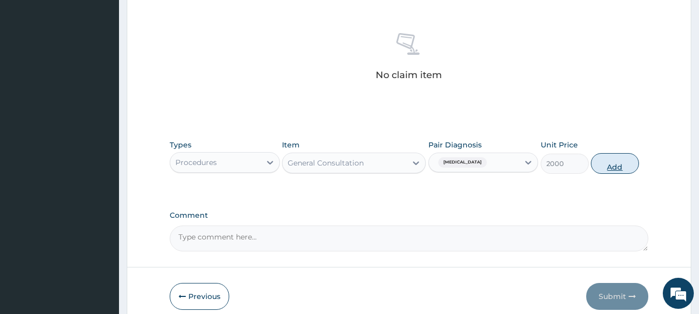
click at [612, 164] on button "Add" at bounding box center [615, 163] width 48 height 21
type input "0"
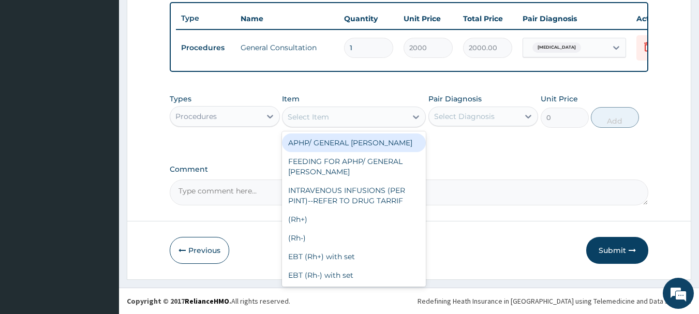
click at [347, 116] on div "Select Item" at bounding box center [345, 117] width 124 height 17
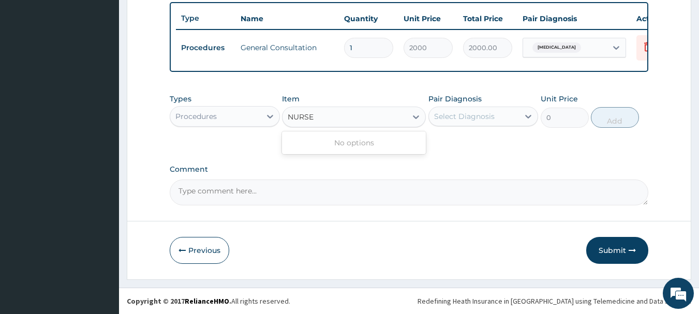
type input "NURS"
click at [342, 145] on div "NURSING CARE" at bounding box center [354, 143] width 144 height 19
type input "1000"
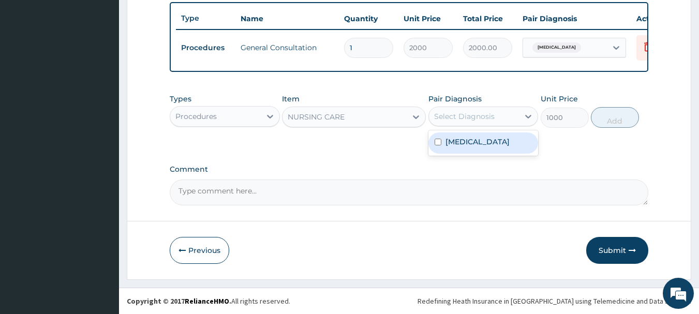
click at [465, 118] on div "Select Diagnosis" at bounding box center [464, 116] width 61 height 10
click at [460, 153] on div "Gastroenteritis" at bounding box center [484, 143] width 110 height 21
checkbox input "true"
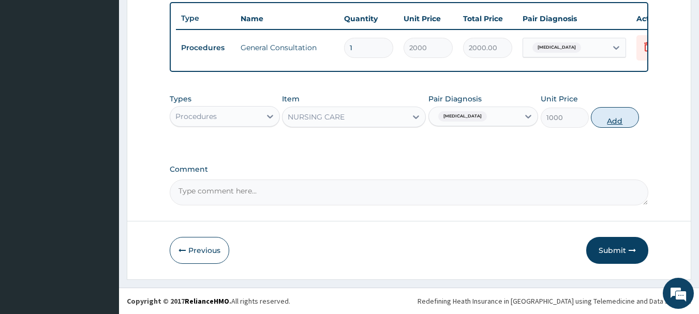
click at [613, 123] on button "Add" at bounding box center [615, 117] width 48 height 21
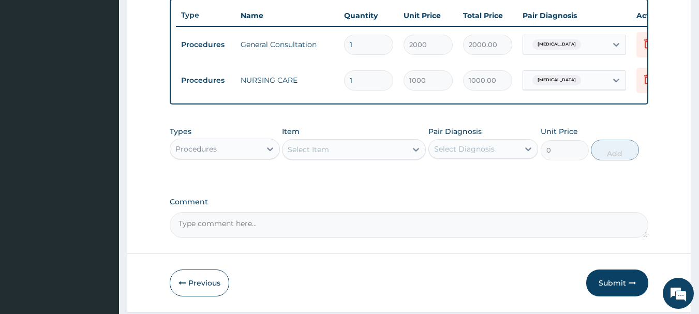
click at [258, 156] on div "Procedures" at bounding box center [215, 149] width 91 height 17
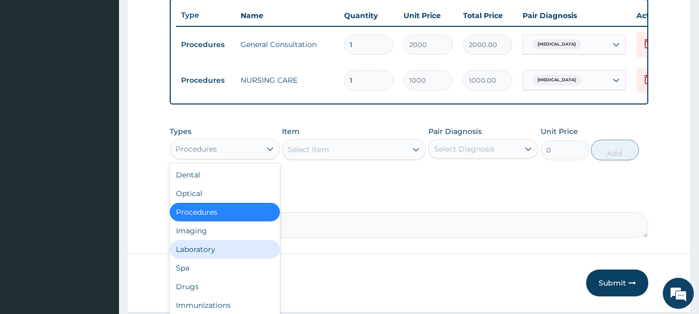
click at [184, 257] on div "Laboratory" at bounding box center [225, 249] width 110 height 19
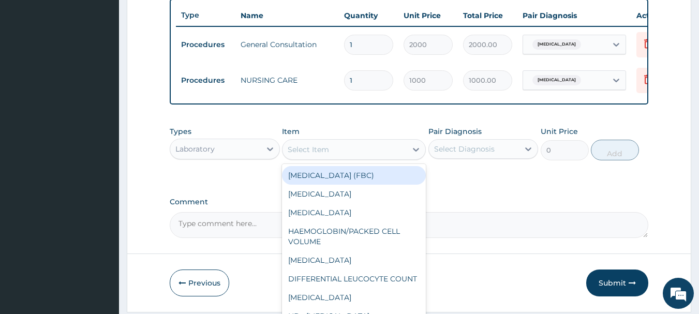
click at [304, 154] on div "Select Item" at bounding box center [308, 149] width 41 height 10
click at [312, 179] on div "FULL BLOOD COUNT (FBC)" at bounding box center [354, 175] width 144 height 19
type input "2000"
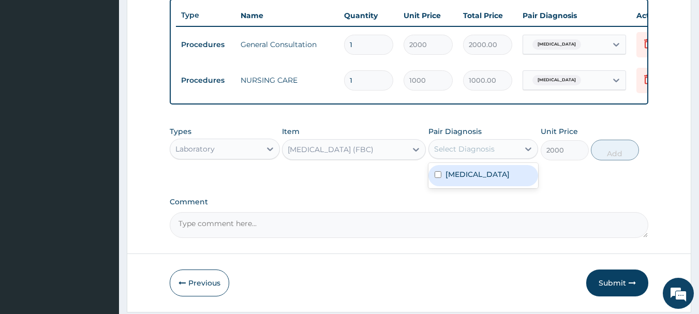
click at [452, 154] on div "Select Diagnosis" at bounding box center [464, 149] width 61 height 10
click at [462, 180] on label "Gastroenteritis" at bounding box center [478, 174] width 64 height 10
checkbox input "true"
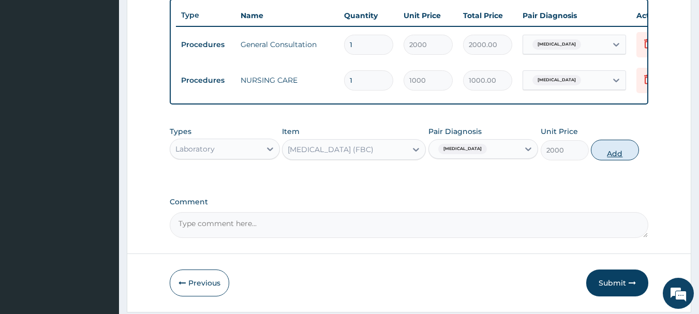
click at [606, 160] on button "Add" at bounding box center [615, 150] width 48 height 21
type input "0"
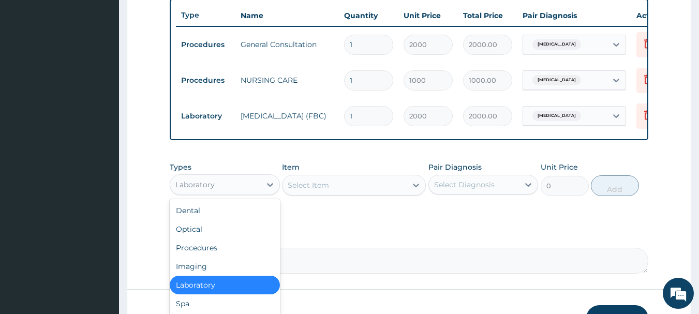
click at [257, 193] on div "Laboratory" at bounding box center [215, 185] width 91 height 17
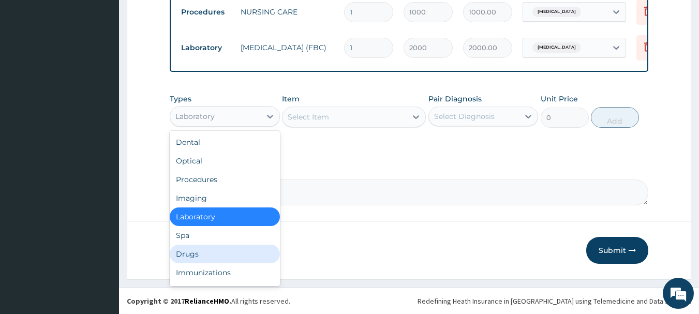
click at [196, 247] on div "Drugs" at bounding box center [225, 254] width 110 height 19
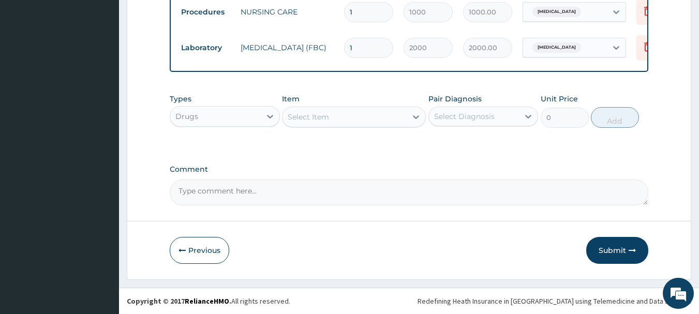
click at [348, 122] on div "Select Item" at bounding box center [345, 117] width 124 height 17
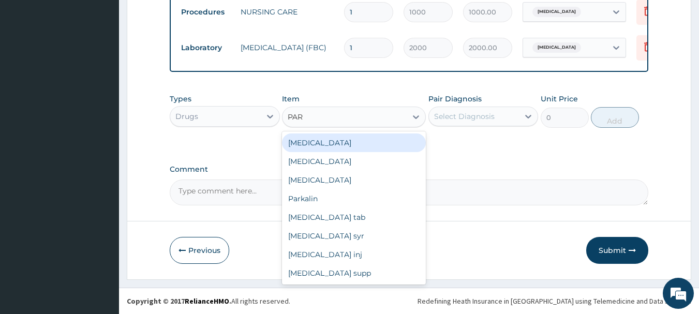
type input "PARA"
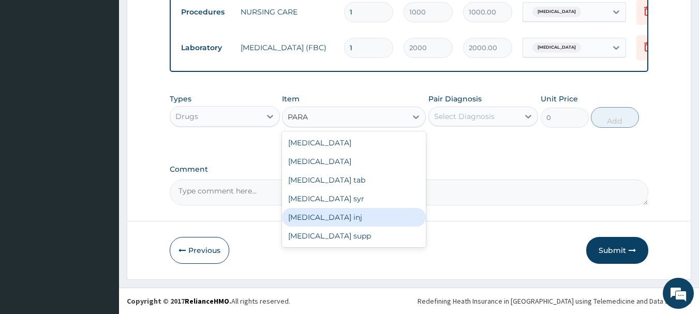
click at [335, 216] on div "Paracetamol inj" at bounding box center [354, 217] width 144 height 19
type input "145"
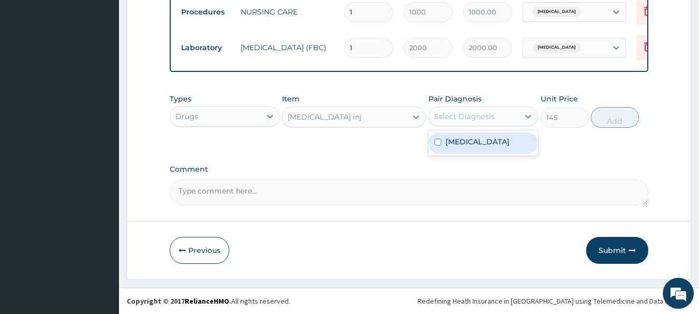
click at [475, 116] on div "Select Diagnosis" at bounding box center [464, 116] width 61 height 10
click at [480, 130] on div "Gastroenteritis" at bounding box center [484, 142] width 110 height 25
click at [478, 140] on label "Gastroenteritis" at bounding box center [478, 142] width 64 height 10
checkbox input "true"
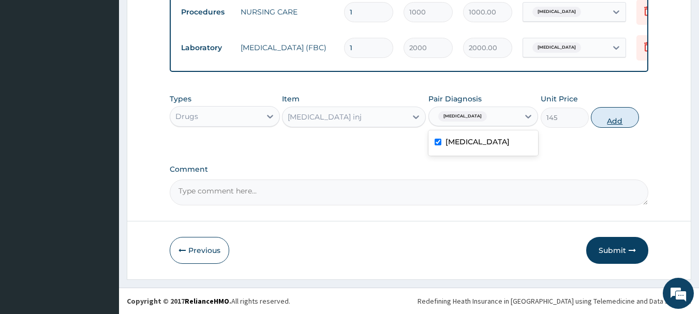
click at [605, 116] on button "Add" at bounding box center [615, 117] width 48 height 21
type input "0"
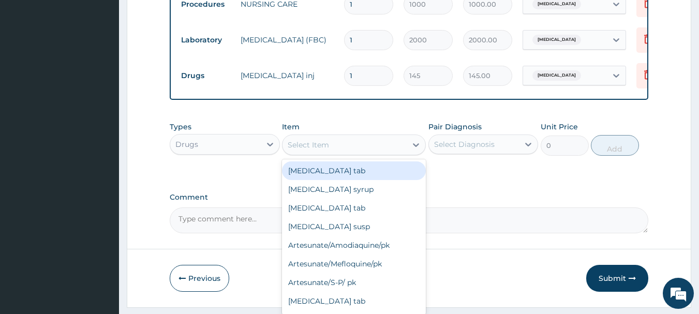
click at [319, 150] on div "Select Item" at bounding box center [308, 145] width 41 height 10
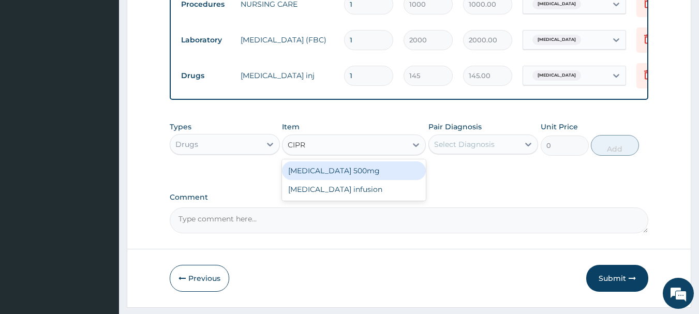
type input "CIPRO"
click at [326, 180] on div "Ciprofloxacin 500mg" at bounding box center [354, 171] width 144 height 19
type input "91"
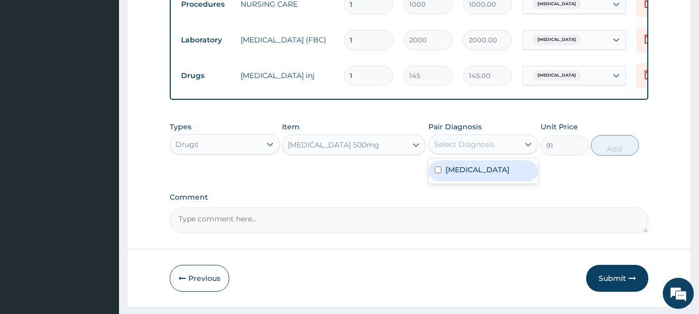
click at [463, 150] on div "Select Diagnosis" at bounding box center [464, 144] width 61 height 10
click at [463, 175] on label "Gastroenteritis" at bounding box center [478, 170] width 64 height 10
checkbox input "true"
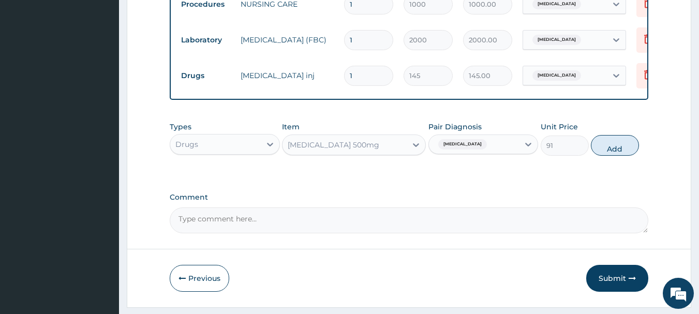
drag, startPoint x: 604, startPoint y: 151, endPoint x: 414, endPoint y: 181, distance: 192.4
click at [414, 177] on div "Types Drugs Item Ciprofloxacin 500mg Pair Diagnosis Gastroenteritis Unit Price …" at bounding box center [409, 146] width 479 height 60
click at [619, 156] on button "Add" at bounding box center [615, 145] width 48 height 21
type input "0"
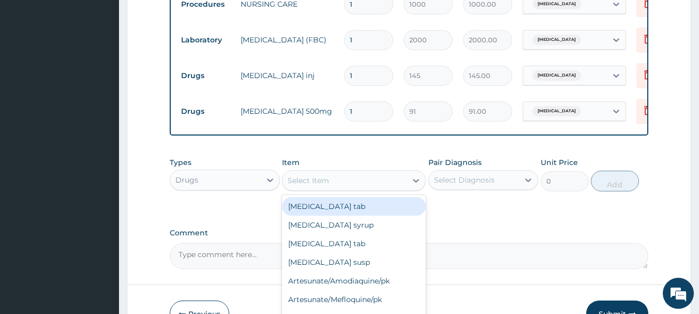
click at [370, 188] on div "Select Item" at bounding box center [345, 180] width 124 height 17
type input "F"
type input "METRO"
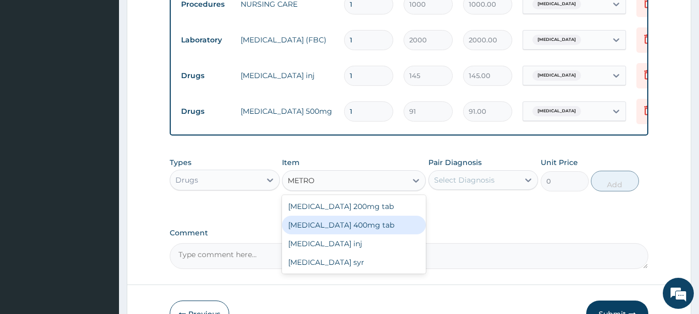
click at [346, 228] on div "Metronidazole 400mg tab" at bounding box center [354, 225] width 144 height 19
type input "100"
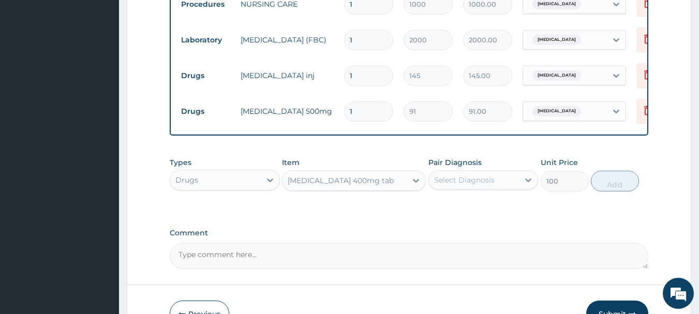
click at [477, 184] on div "Select Diagnosis" at bounding box center [464, 180] width 61 height 10
click at [465, 210] on label "Gastroenteritis" at bounding box center [478, 205] width 64 height 10
checkbox input "true"
click at [618, 189] on button "Add" at bounding box center [615, 181] width 48 height 21
type input "0"
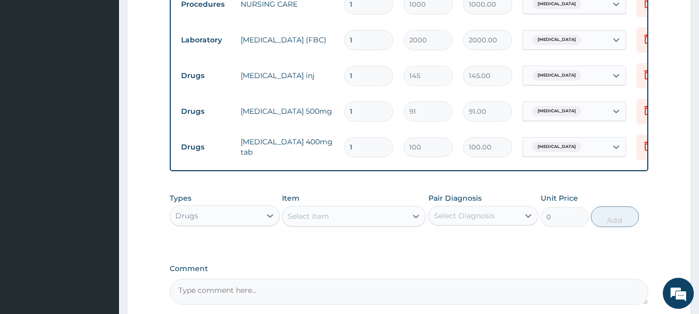
click at [352, 219] on div "Select Item" at bounding box center [345, 216] width 124 height 17
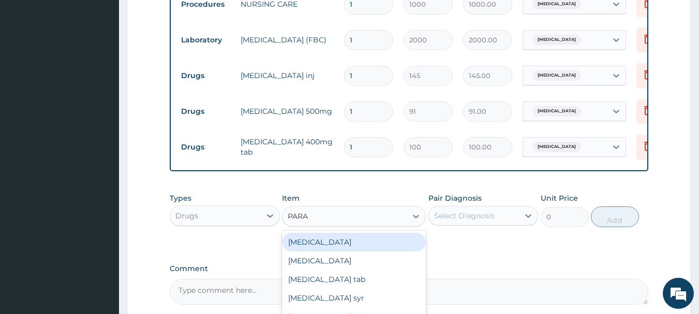
type input "PARAC"
click at [347, 252] on div "Paracetamol tab" at bounding box center [354, 242] width 144 height 19
type input "10"
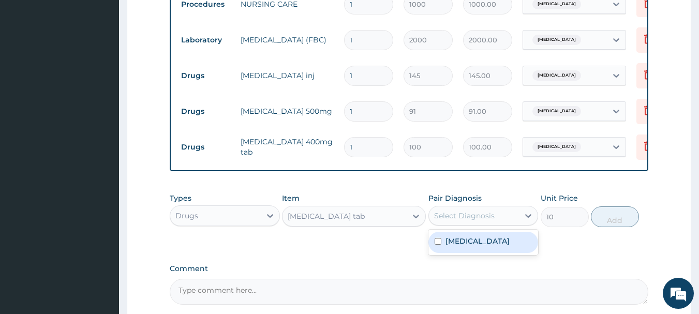
click at [478, 224] on div "Select Diagnosis" at bounding box center [474, 216] width 91 height 17
click at [479, 242] on div "Gastroenteritis" at bounding box center [484, 242] width 110 height 21
checkbox input "true"
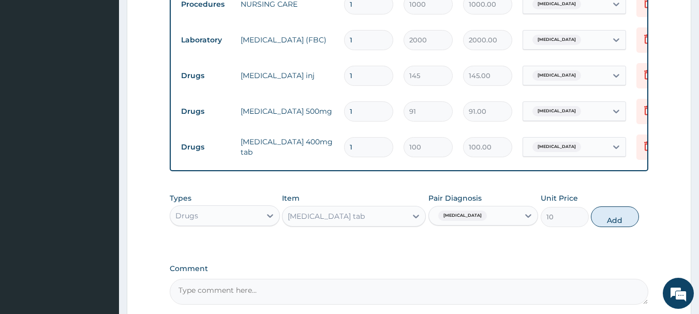
click at [616, 221] on button "Add" at bounding box center [615, 217] width 48 height 21
type input "0"
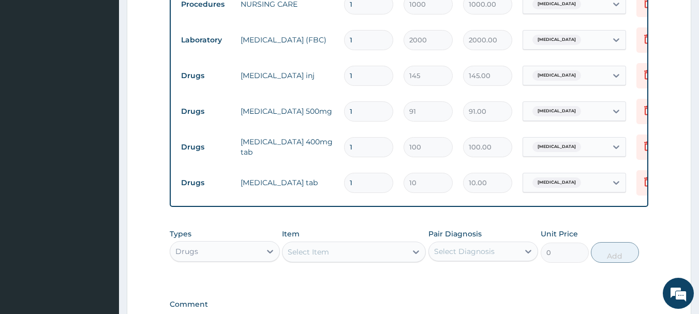
click at [359, 257] on div "Select Item" at bounding box center [345, 252] width 124 height 17
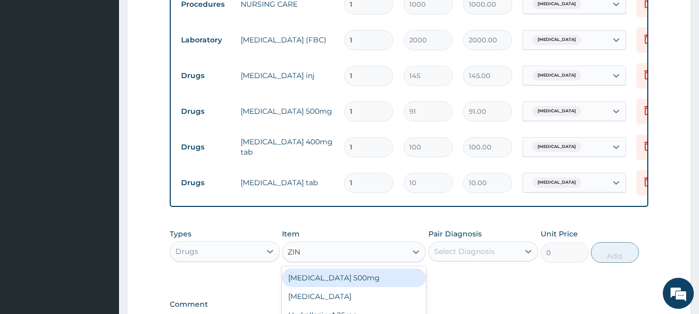
type input "ZINC"
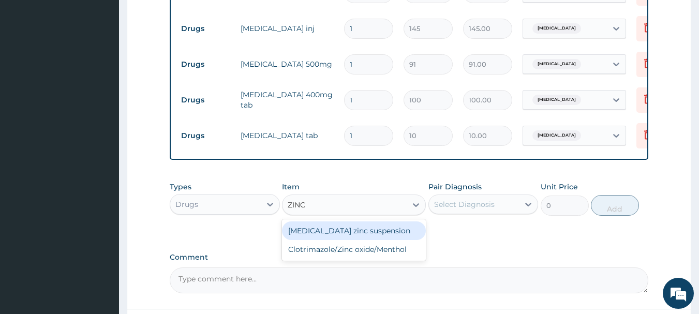
scroll to position [524, 0]
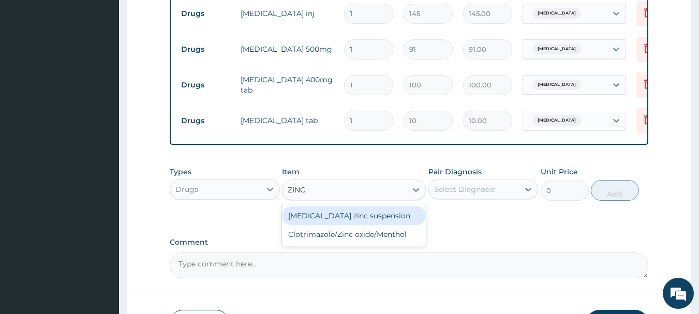
click at [394, 220] on div "Insulin zinc suspension" at bounding box center [354, 216] width 144 height 19
type input "1450"
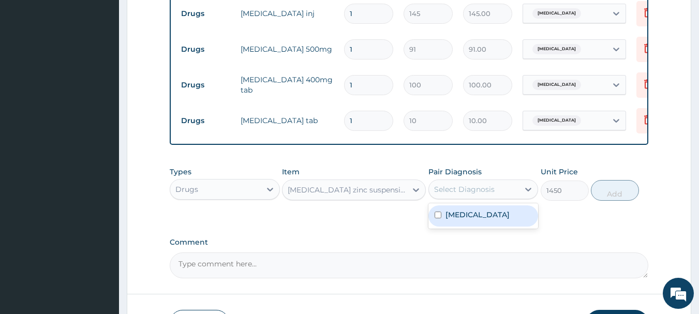
click at [458, 191] on div "Select Diagnosis" at bounding box center [474, 189] width 91 height 17
click at [457, 227] on div "Gastroenteritis" at bounding box center [484, 216] width 110 height 21
checkbox input "true"
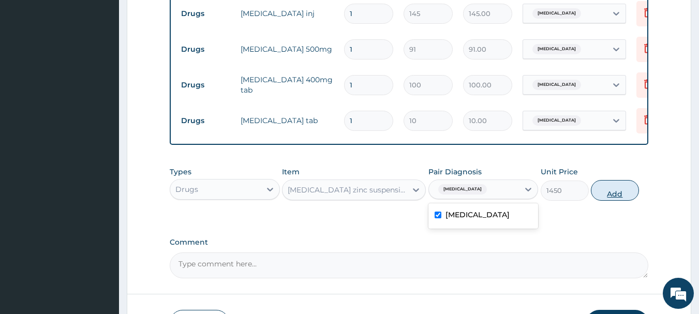
click at [617, 201] on button "Add" at bounding box center [615, 190] width 48 height 21
type input "0"
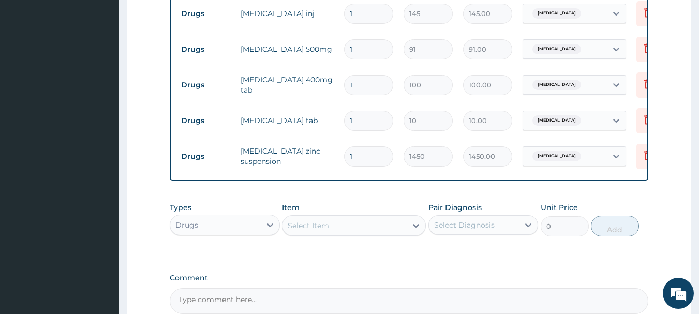
click at [352, 234] on div "Select Item" at bounding box center [345, 225] width 124 height 17
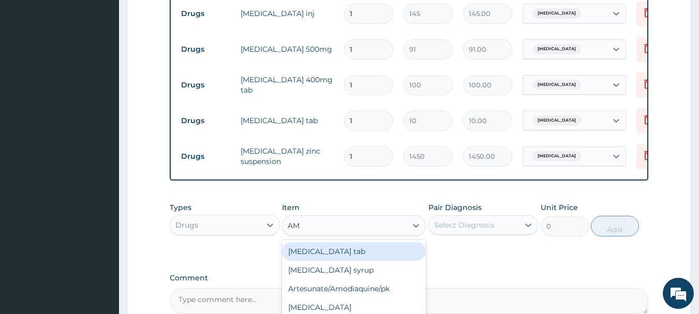
type input "AMO"
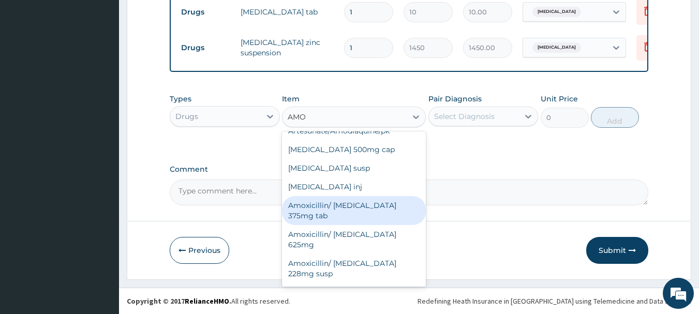
scroll to position [62, 0]
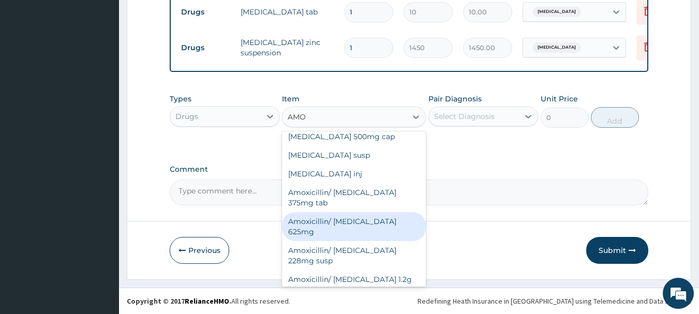
click at [346, 227] on div "Amoxicillin/ Clavulanic acid 625mg" at bounding box center [354, 226] width 144 height 29
type input "340"
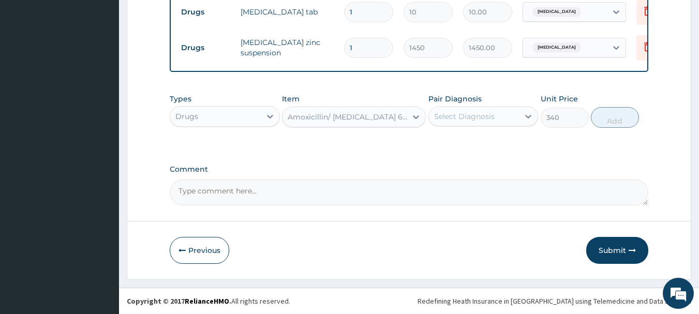
click at [453, 115] on div "Select Diagnosis" at bounding box center [464, 116] width 61 height 10
click at [453, 142] on label "Gastroenteritis" at bounding box center [478, 142] width 64 height 10
checkbox input "true"
click at [611, 119] on button "Add" at bounding box center [615, 117] width 48 height 21
type input "0"
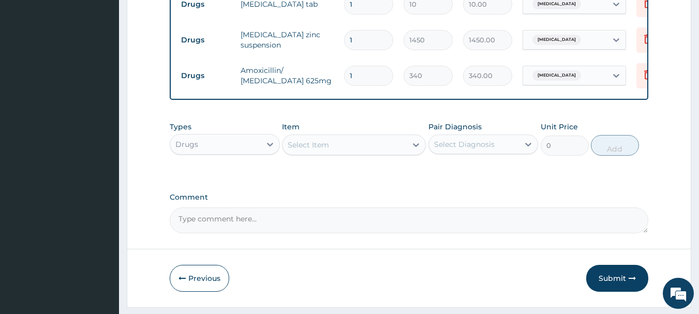
type input "14"
type input "4760.00"
type input "14"
click at [358, 8] on input "1" at bounding box center [368, 4] width 49 height 20
type input "0.00"
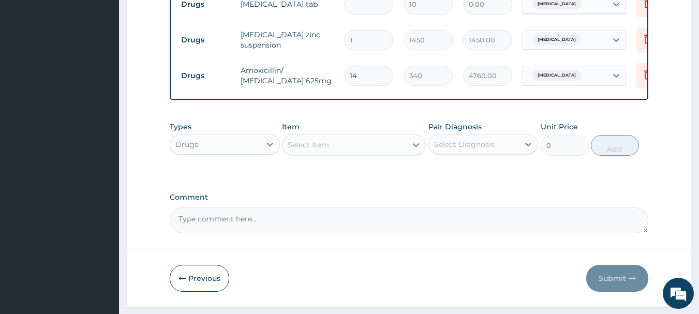
type input "3"
type input "30.00"
type input "30"
type input "300.00"
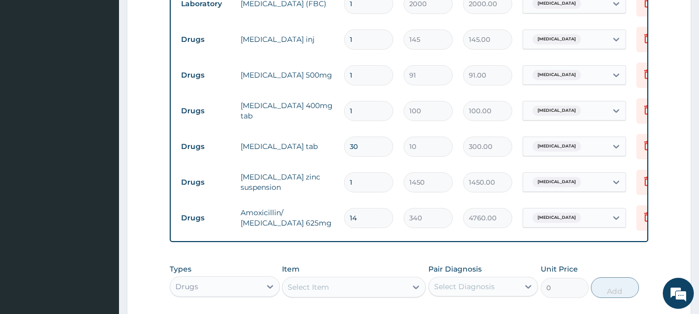
scroll to position [496, 0]
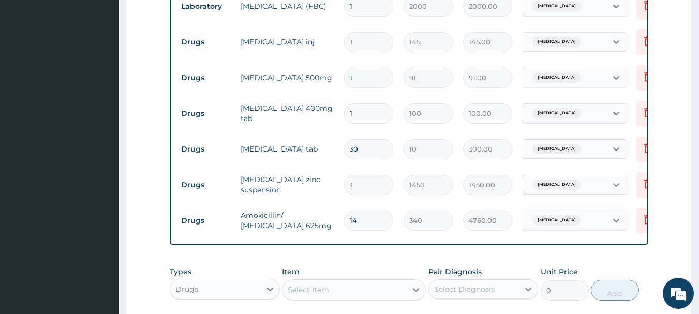
type input "30"
click at [359, 110] on input "1" at bounding box center [368, 114] width 49 height 20
type input "0.00"
type input "2"
type input "200.00"
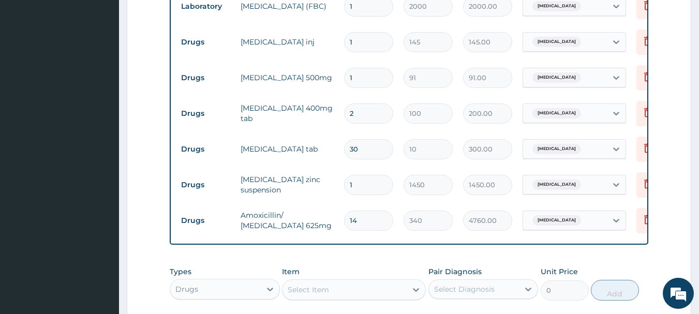
type input "20"
type input "2000.00"
type input "20"
click at [359, 78] on input "1" at bounding box center [368, 78] width 49 height 20
type input "0.00"
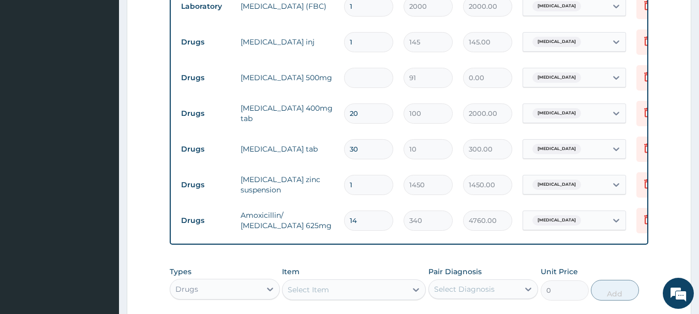
type input "1"
type input "91.00"
type input "14"
type input "1274.00"
type input "1"
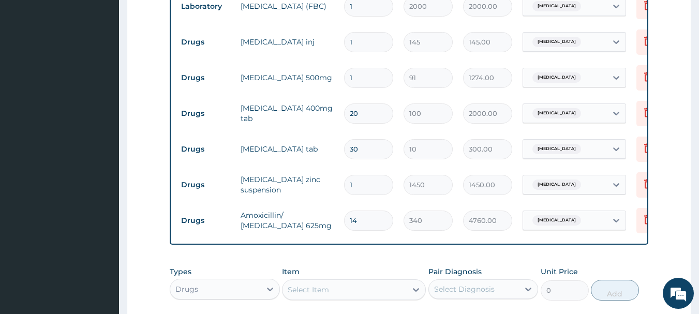
type input "91.00"
type input "0.00"
type input "2"
type input "182.00"
type input "20"
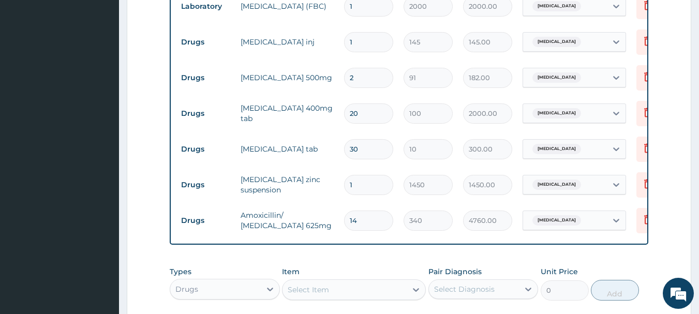
type input "1820.00"
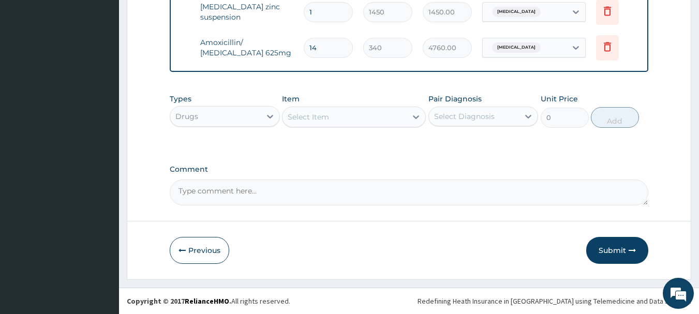
scroll to position [677, 0]
type input "20"
click at [608, 242] on button "Submit" at bounding box center [618, 250] width 62 height 27
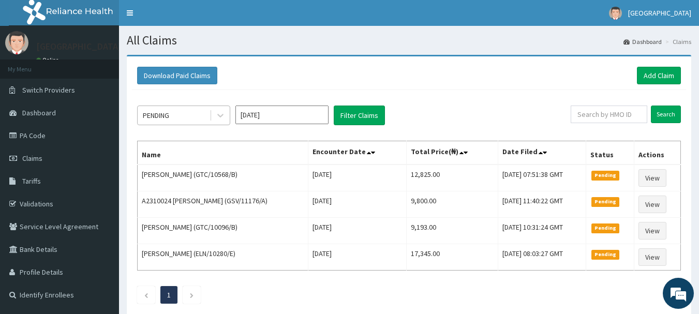
click at [181, 118] on div "PENDING" at bounding box center [174, 115] width 72 height 17
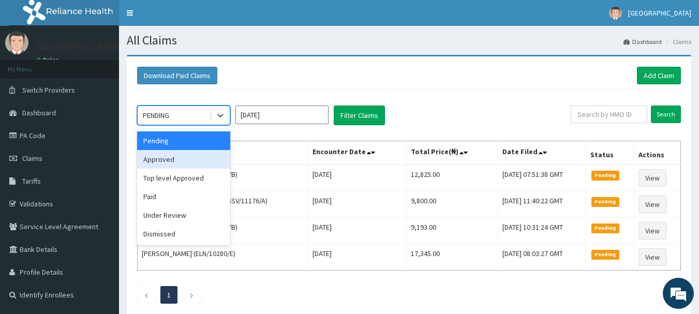
click at [169, 156] on div "Approved" at bounding box center [183, 159] width 93 height 19
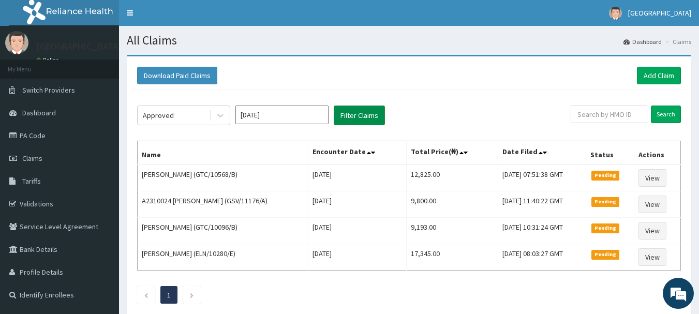
click at [346, 123] on button "Filter Claims" at bounding box center [359, 116] width 51 height 20
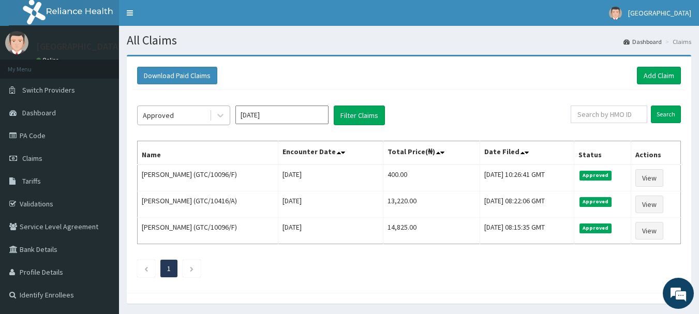
click at [177, 122] on div "Approved" at bounding box center [174, 115] width 72 height 17
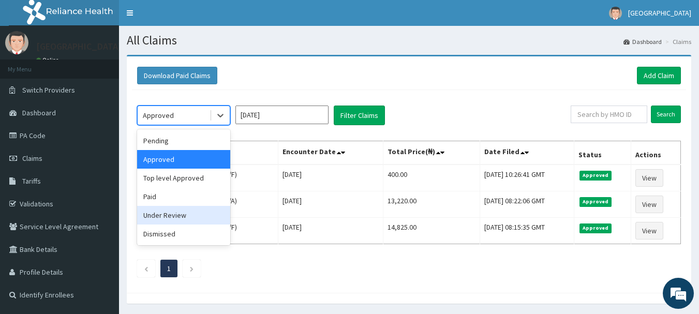
click at [157, 216] on div "Under Review" at bounding box center [183, 215] width 93 height 19
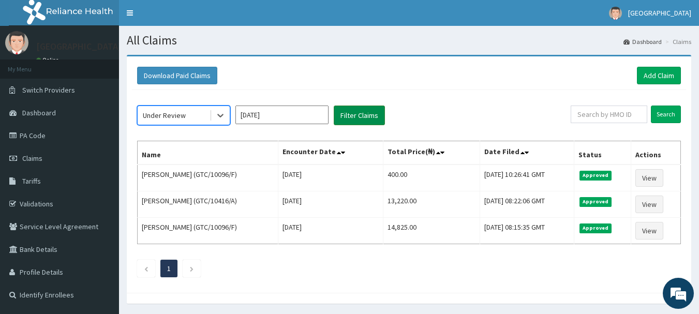
click at [358, 113] on button "Filter Claims" at bounding box center [359, 116] width 51 height 20
